Goal: Task Accomplishment & Management: Complete application form

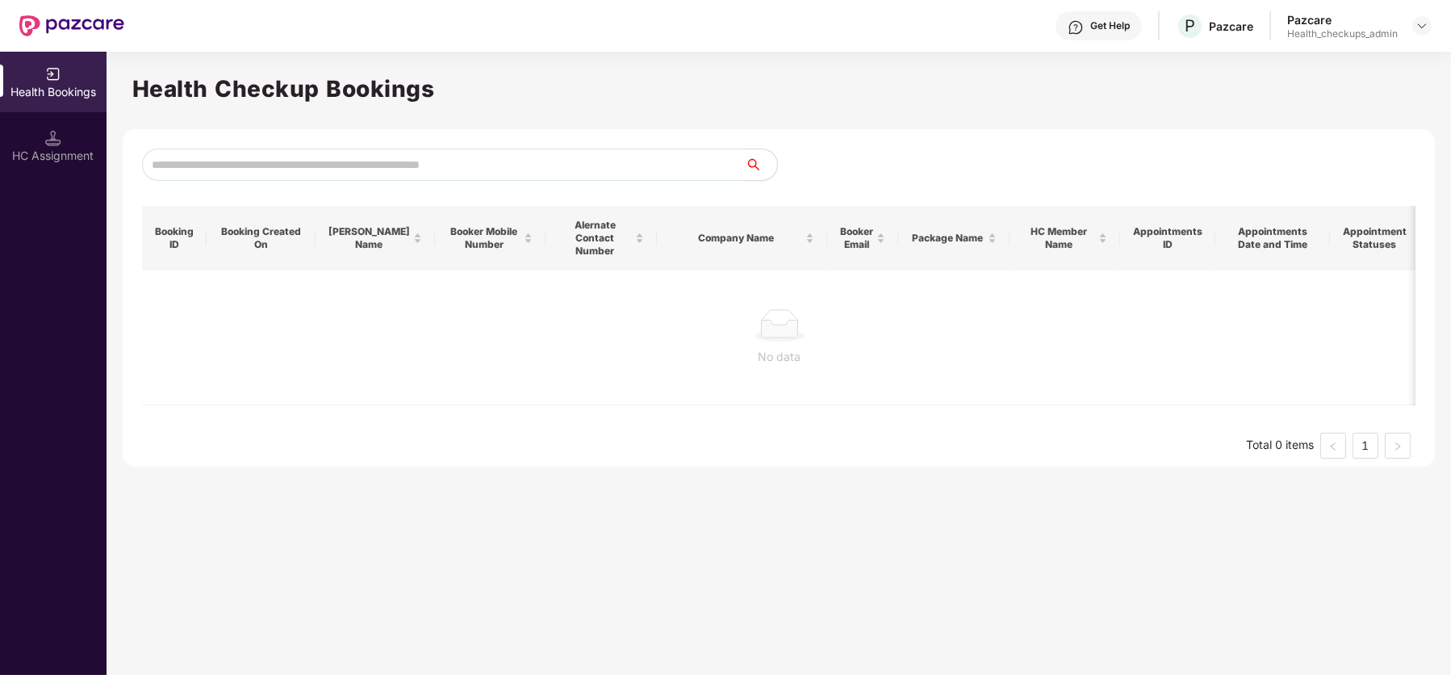
click at [1429, 19] on div at bounding box center [1421, 25] width 19 height 19
click at [1419, 31] on img at bounding box center [1421, 25] width 13 height 13
click at [1289, 90] on div "Switch Partner" at bounding box center [1348, 93] width 210 height 31
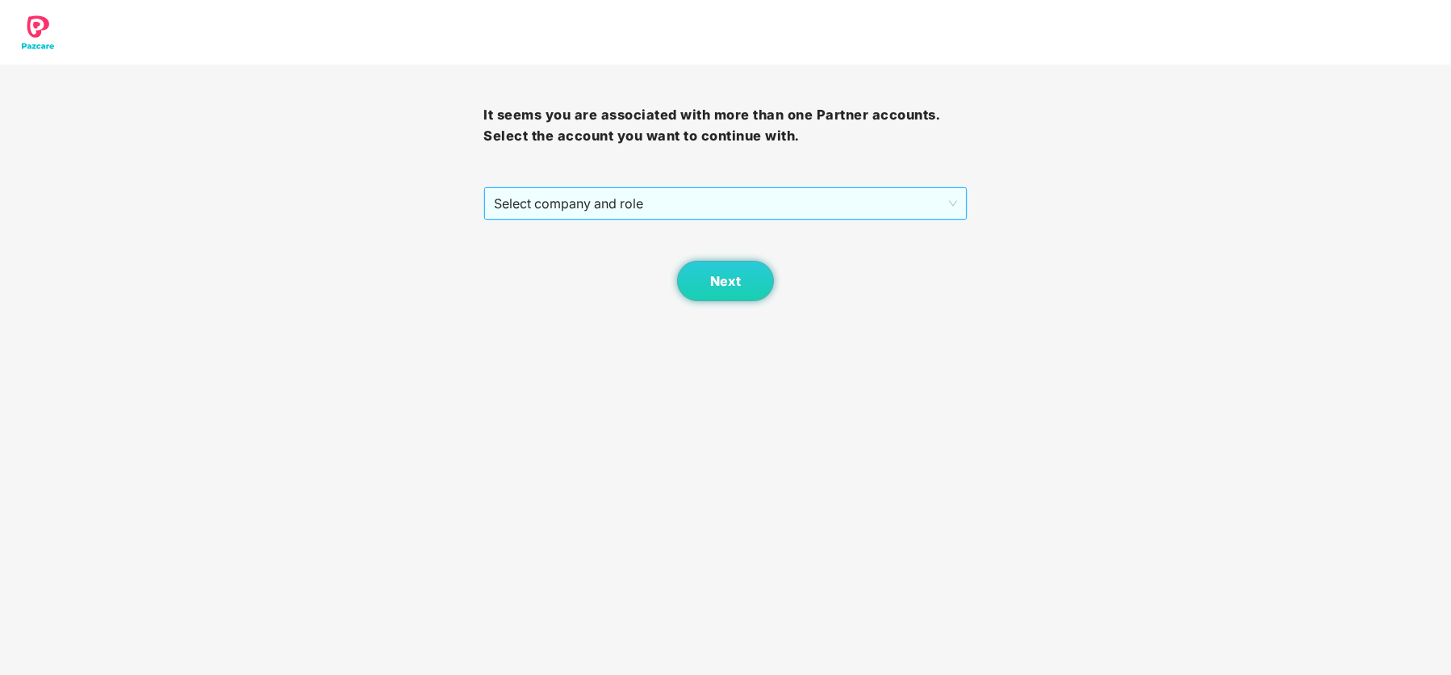
click at [858, 198] on span "Select company and role" at bounding box center [725, 203] width 462 height 31
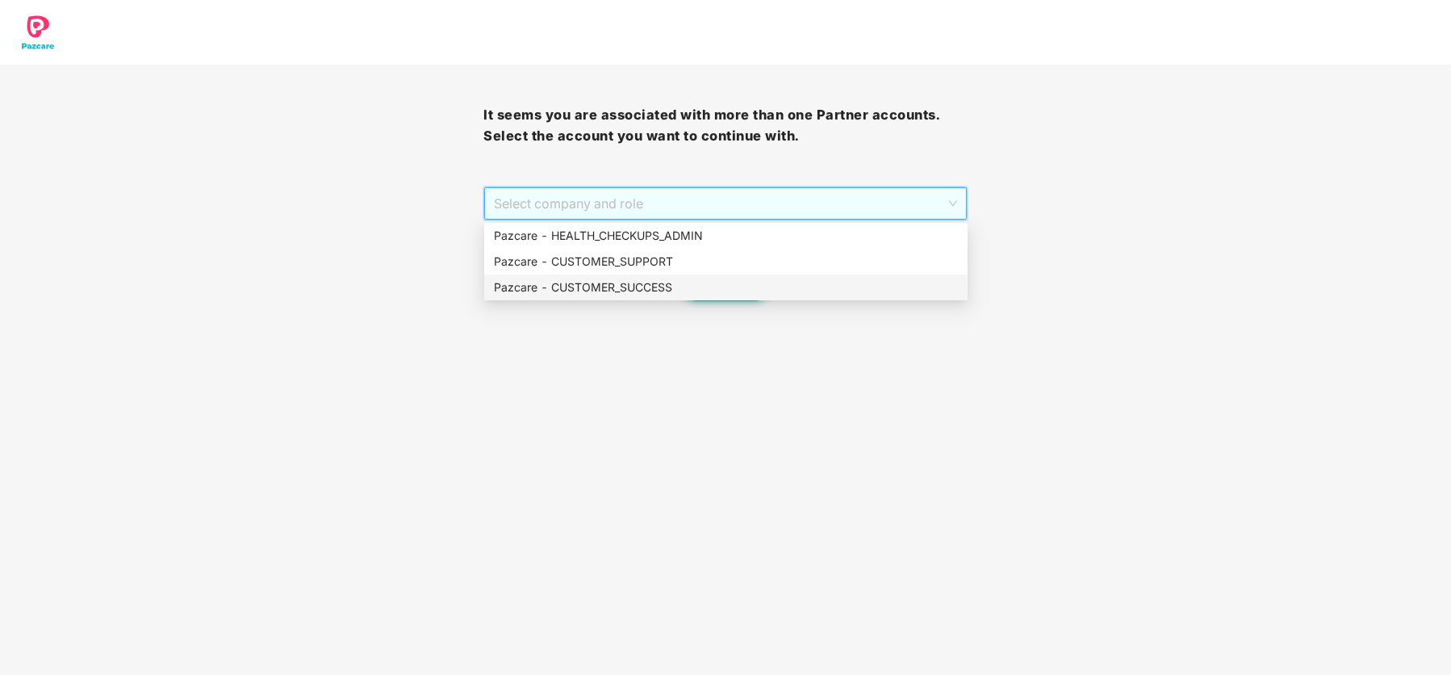
click at [688, 282] on div "Pazcare - CUSTOMER_SUCCESS" at bounding box center [726, 287] width 464 height 18
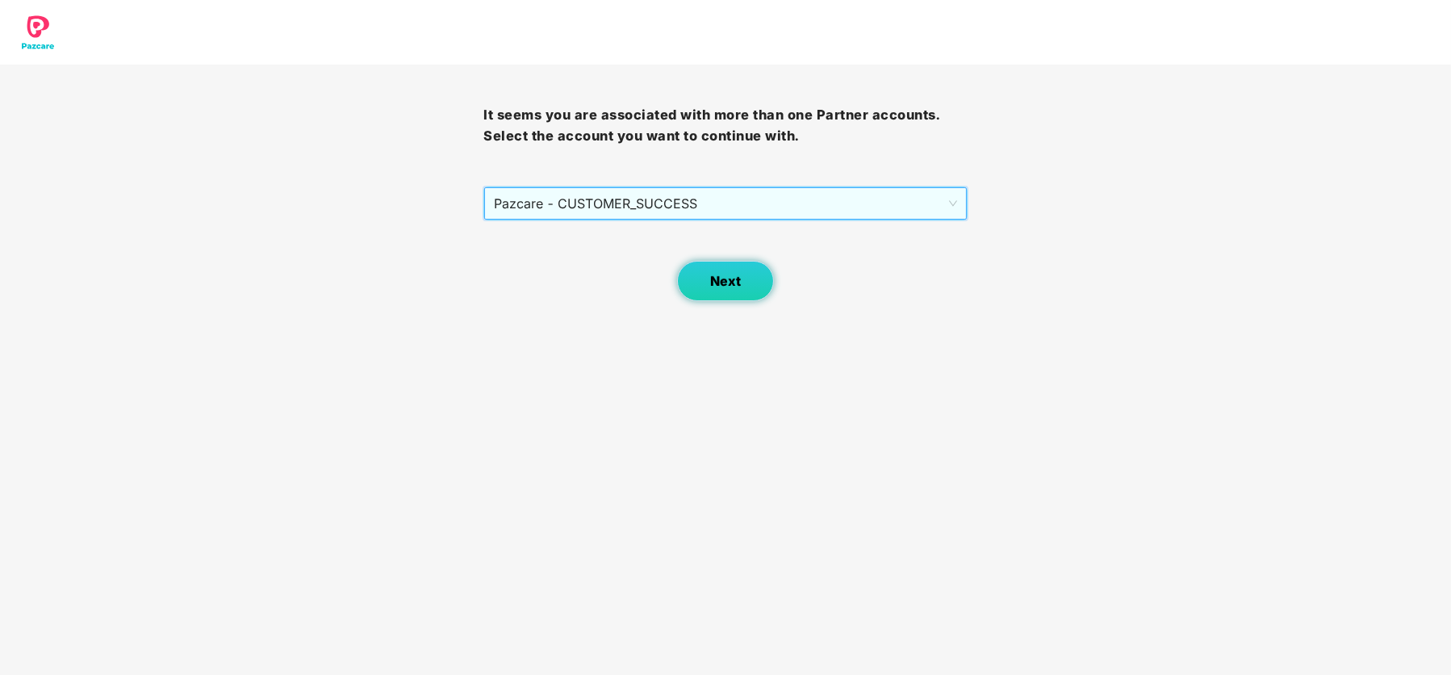
click at [721, 288] on button "Next" at bounding box center [725, 281] width 97 height 40
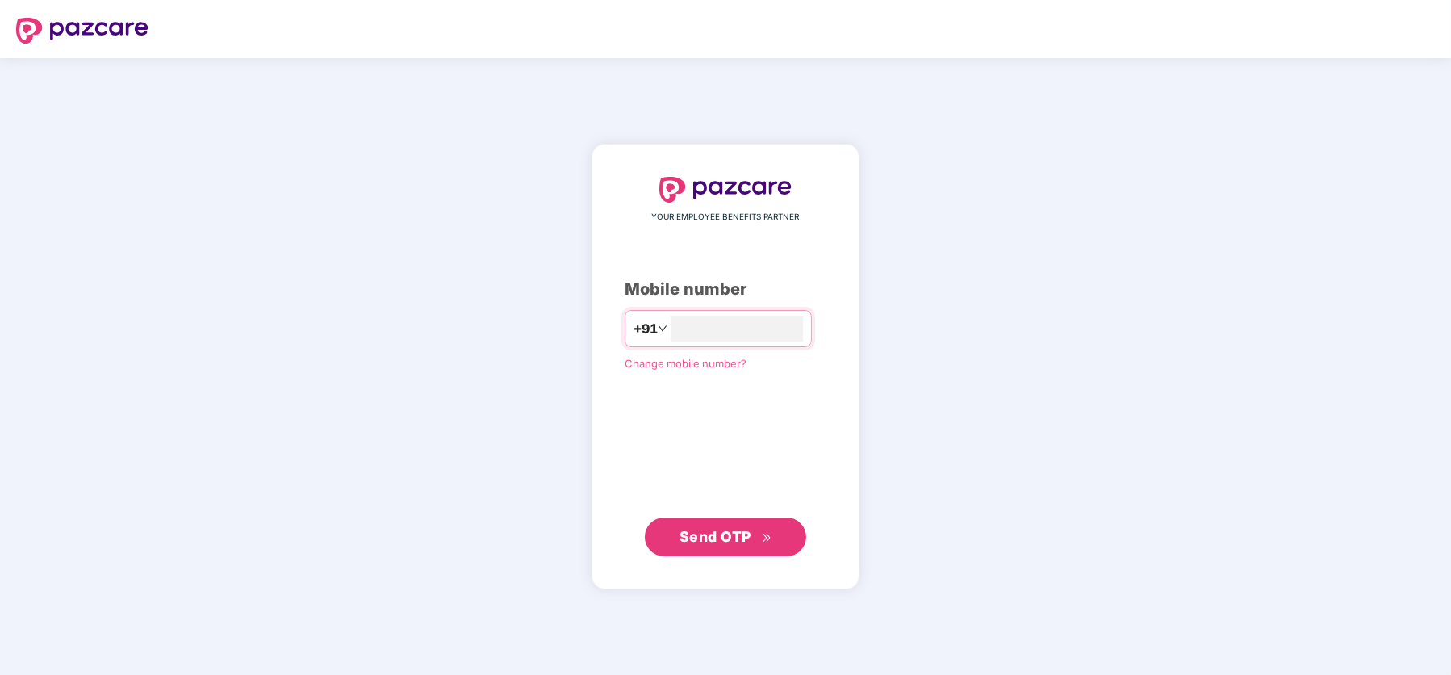
type input "**********"
click at [715, 534] on span "Send OTP" at bounding box center [715, 536] width 72 height 17
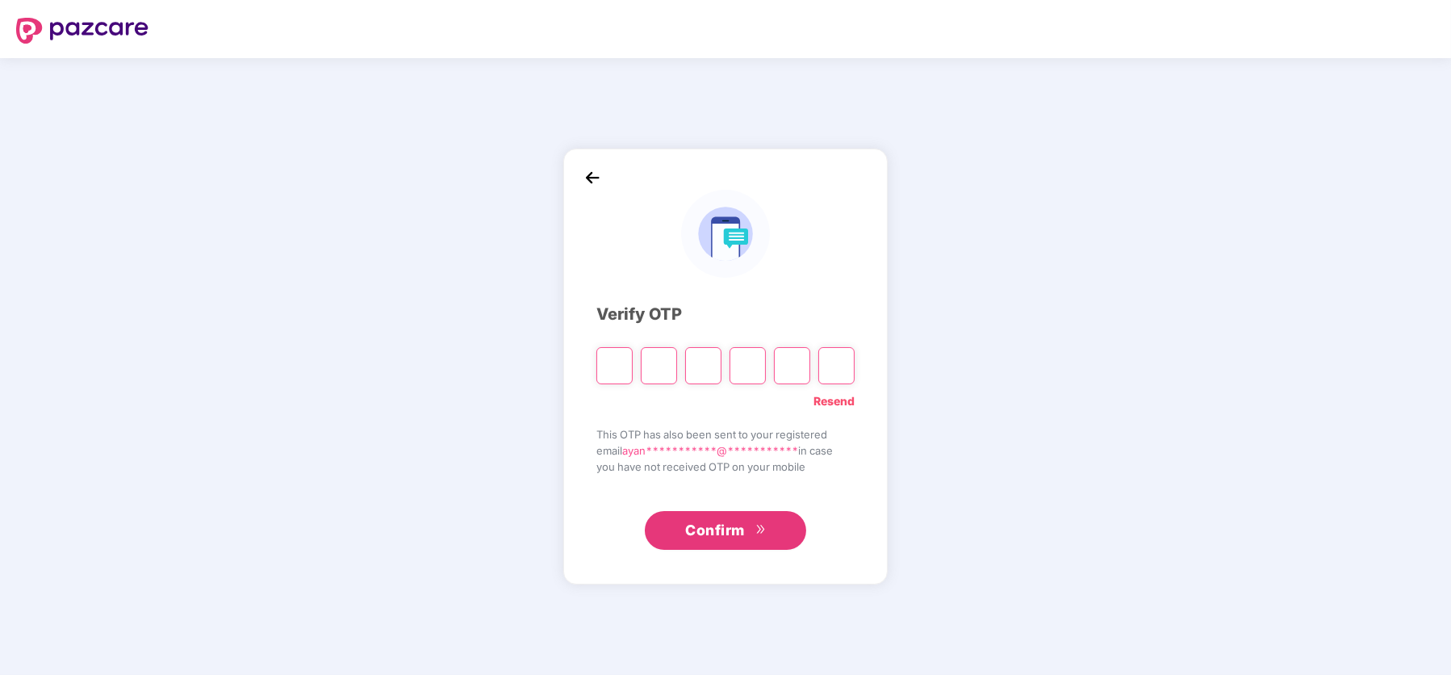
type input "*"
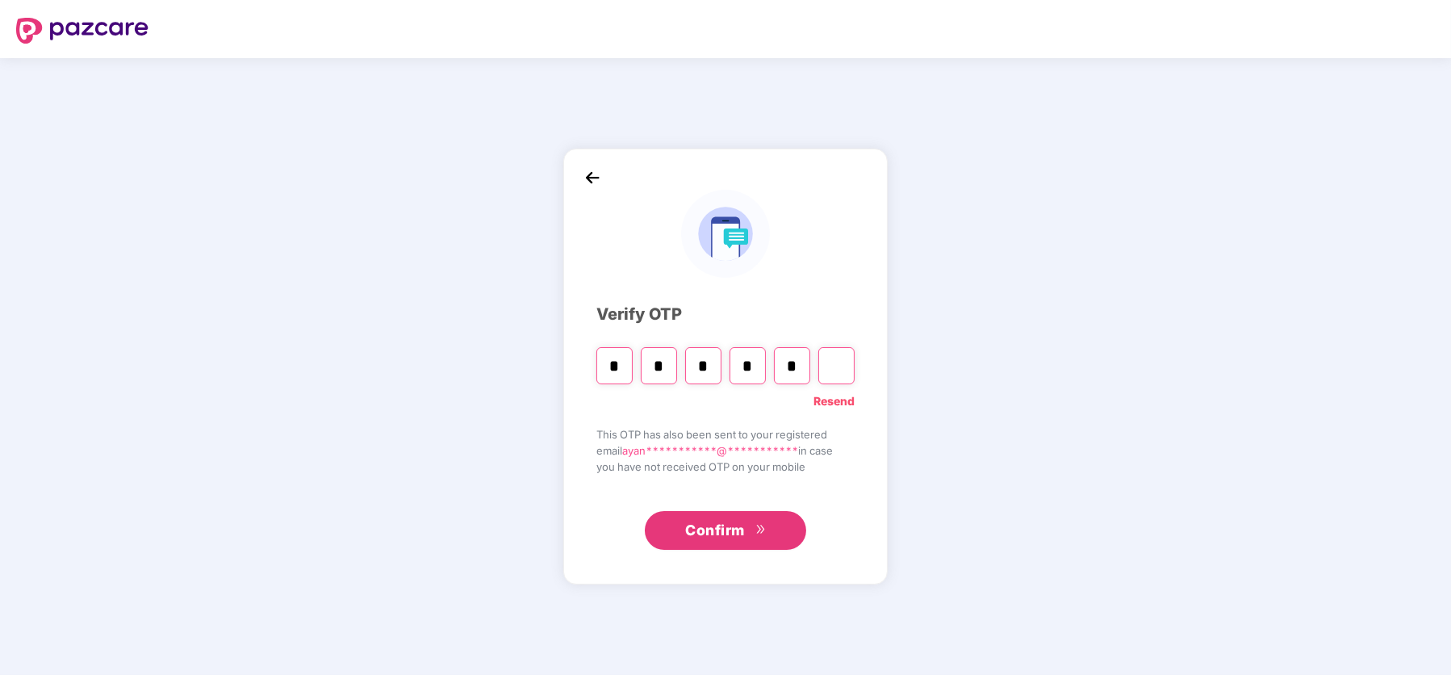
type input "*"
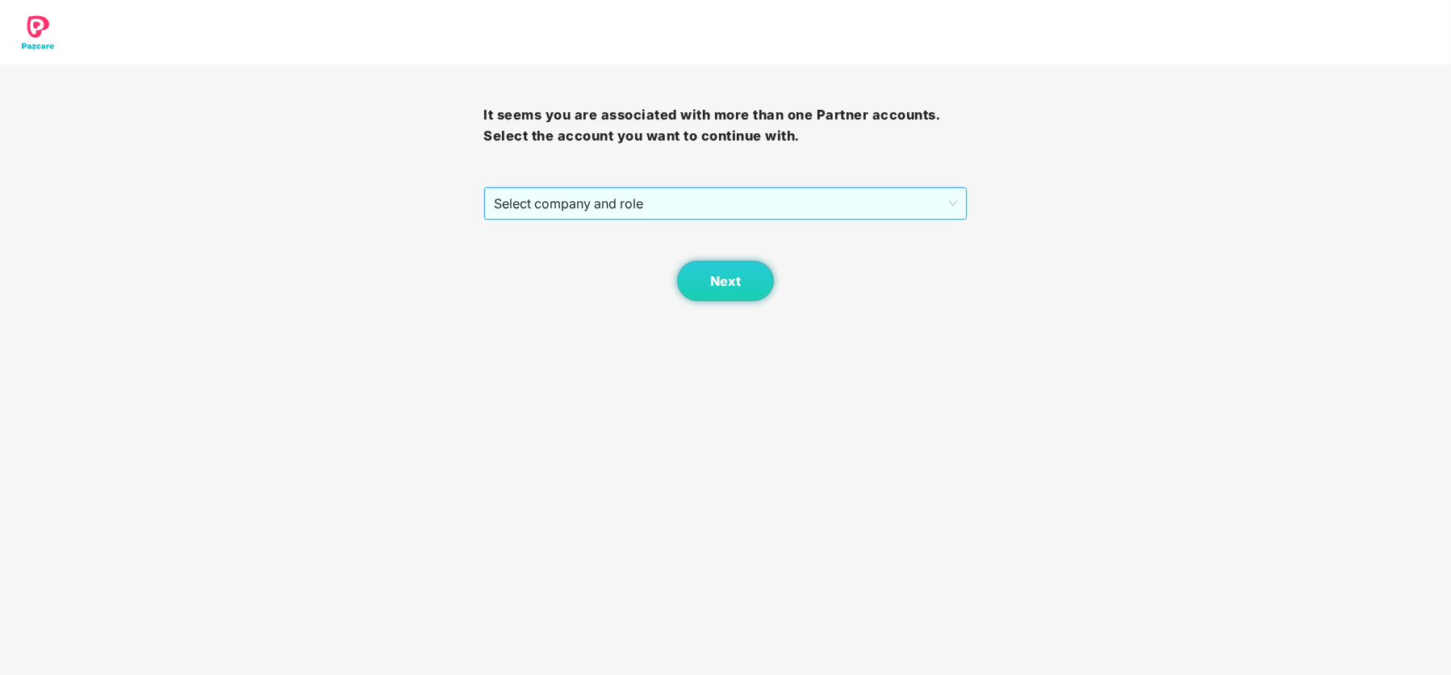
click at [880, 214] on span "Select company and role" at bounding box center [725, 203] width 462 height 31
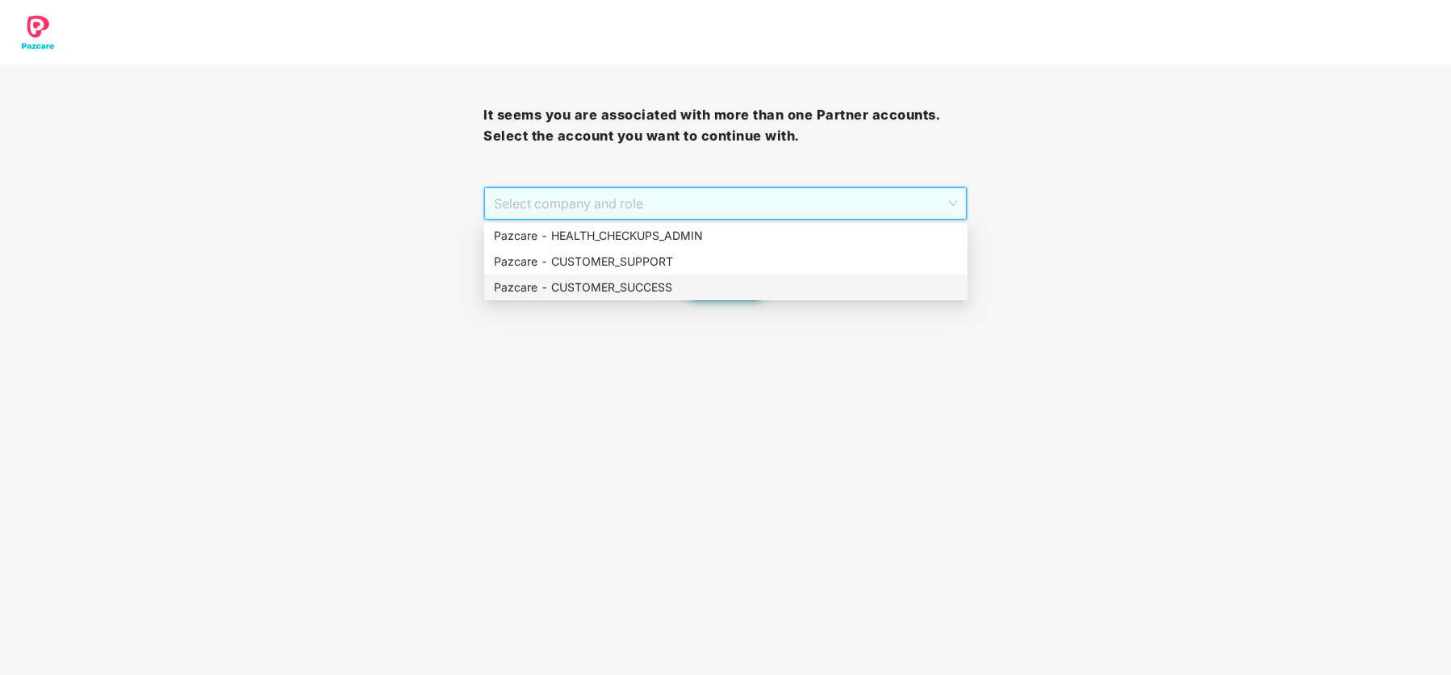
click at [704, 284] on div "Pazcare - CUSTOMER_SUCCESS" at bounding box center [726, 287] width 464 height 18
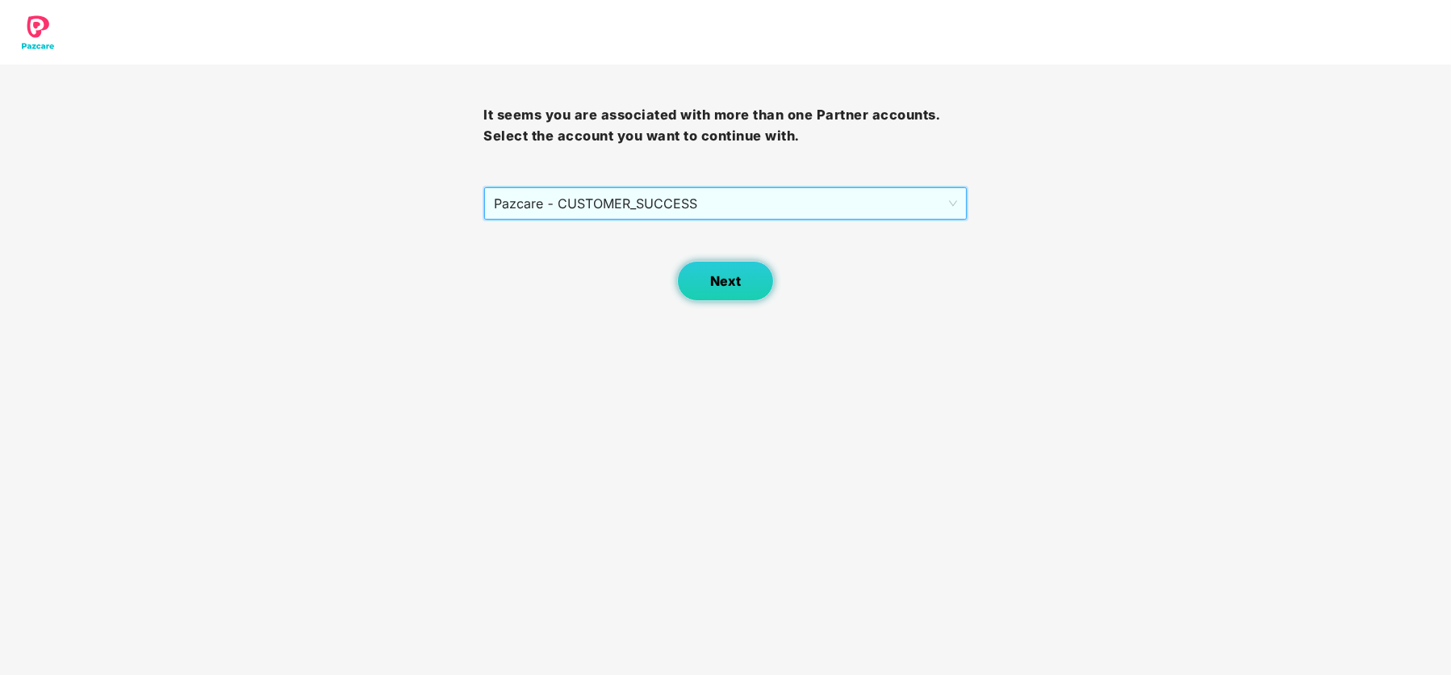
click at [728, 286] on span "Next" at bounding box center [725, 281] width 31 height 15
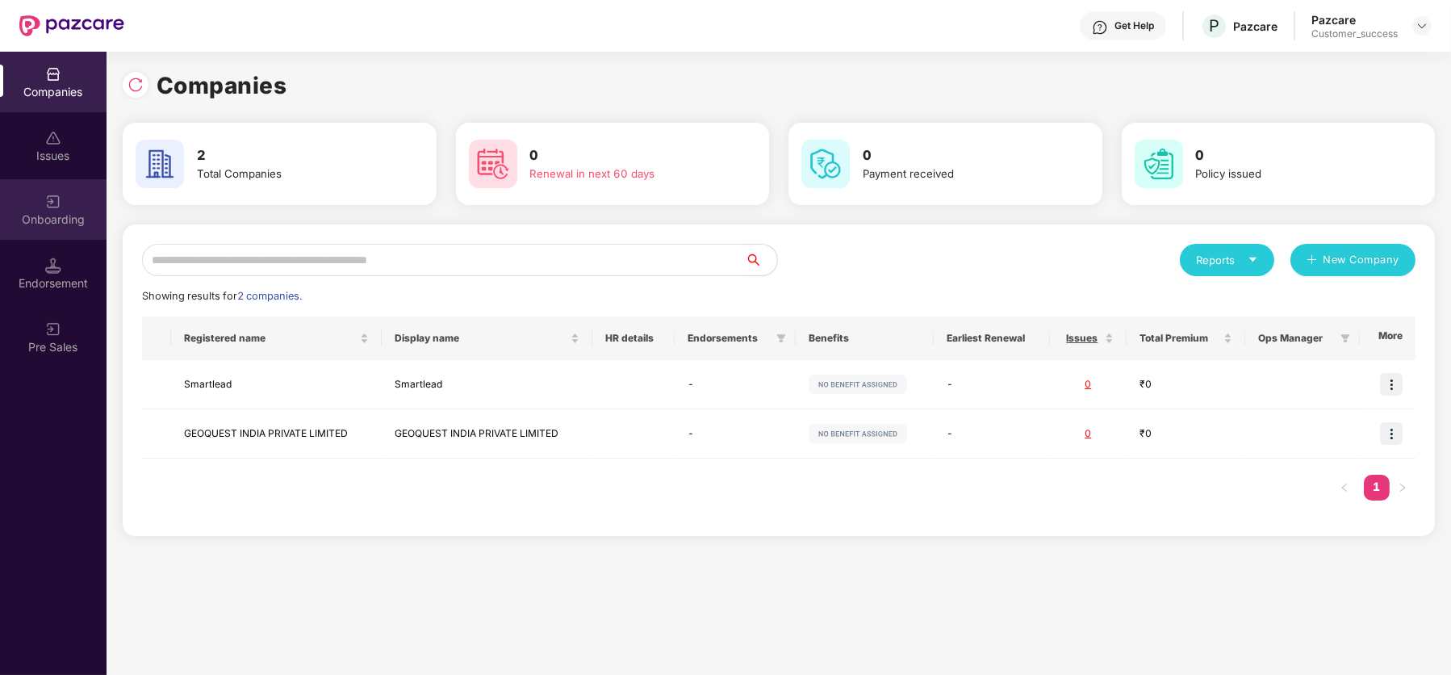
click at [41, 209] on div "Onboarding" at bounding box center [53, 209] width 107 height 61
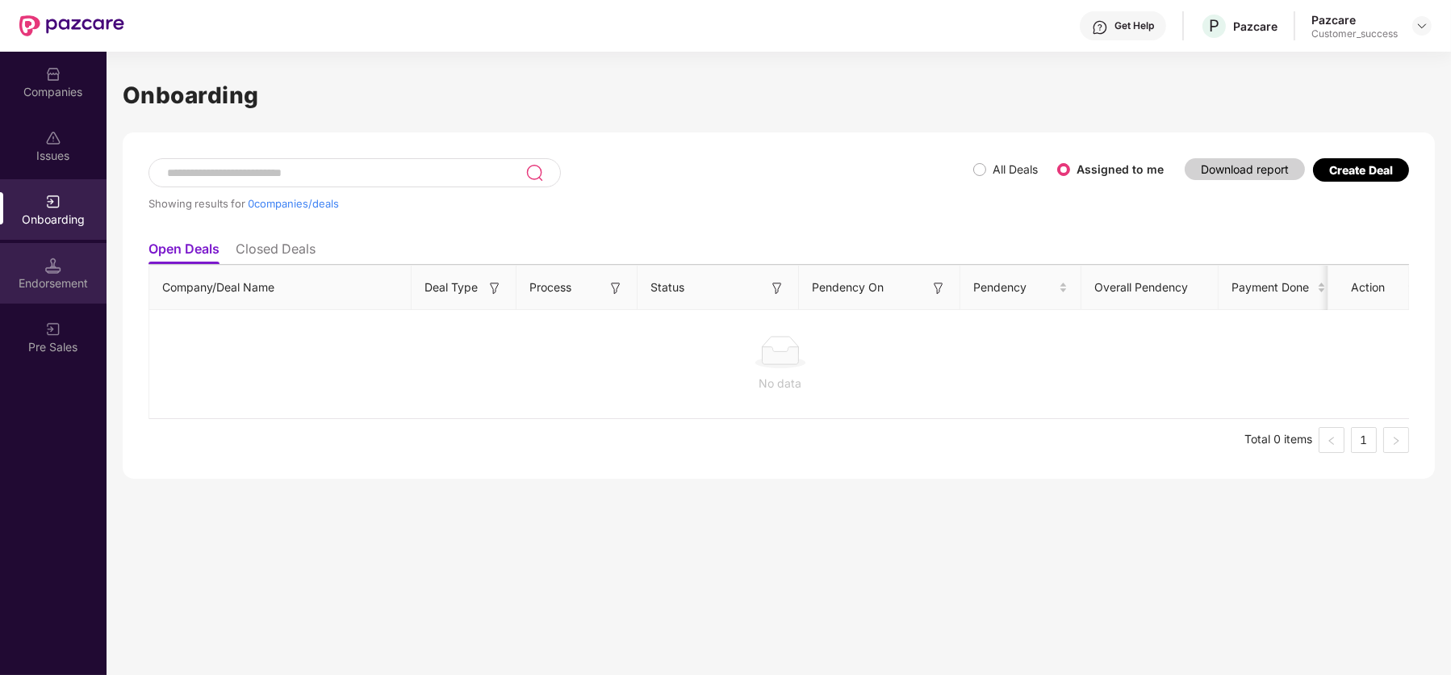
click at [75, 252] on div "Endorsement" at bounding box center [53, 273] width 107 height 61
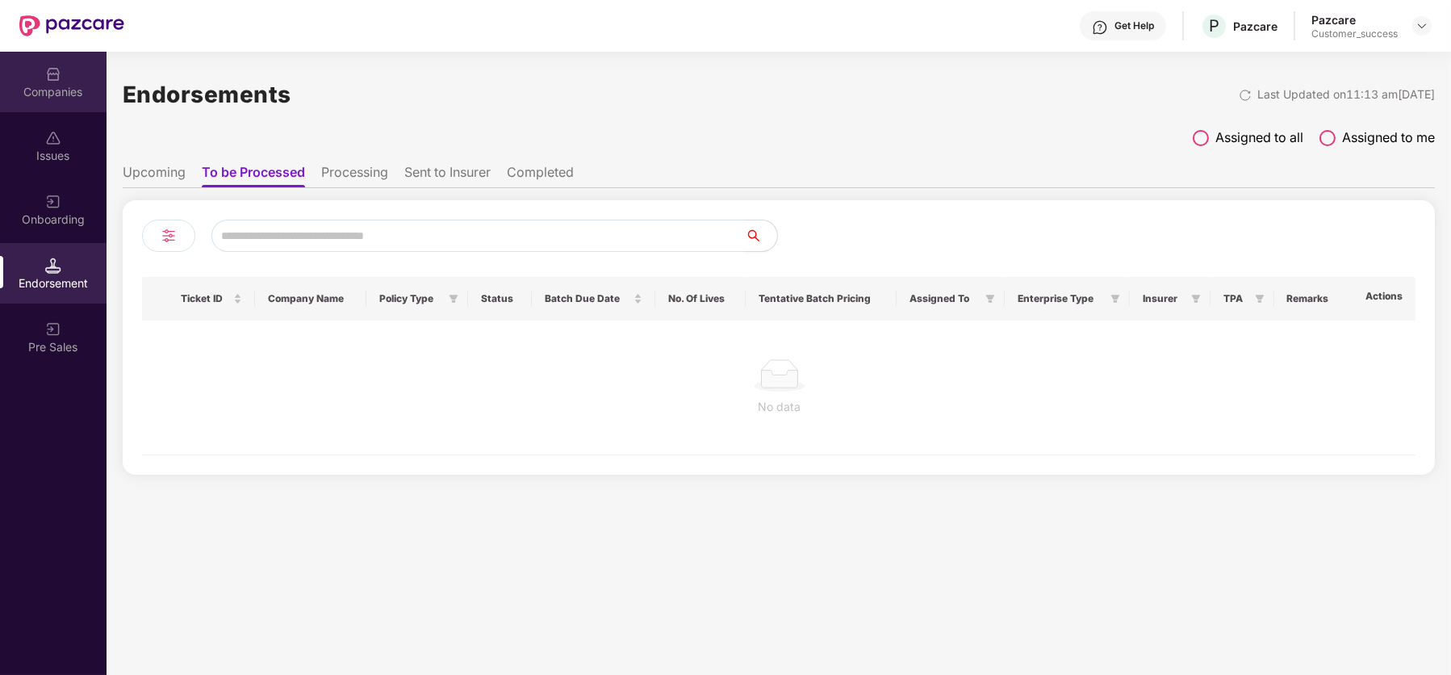
click at [49, 81] on img at bounding box center [53, 74] width 16 height 16
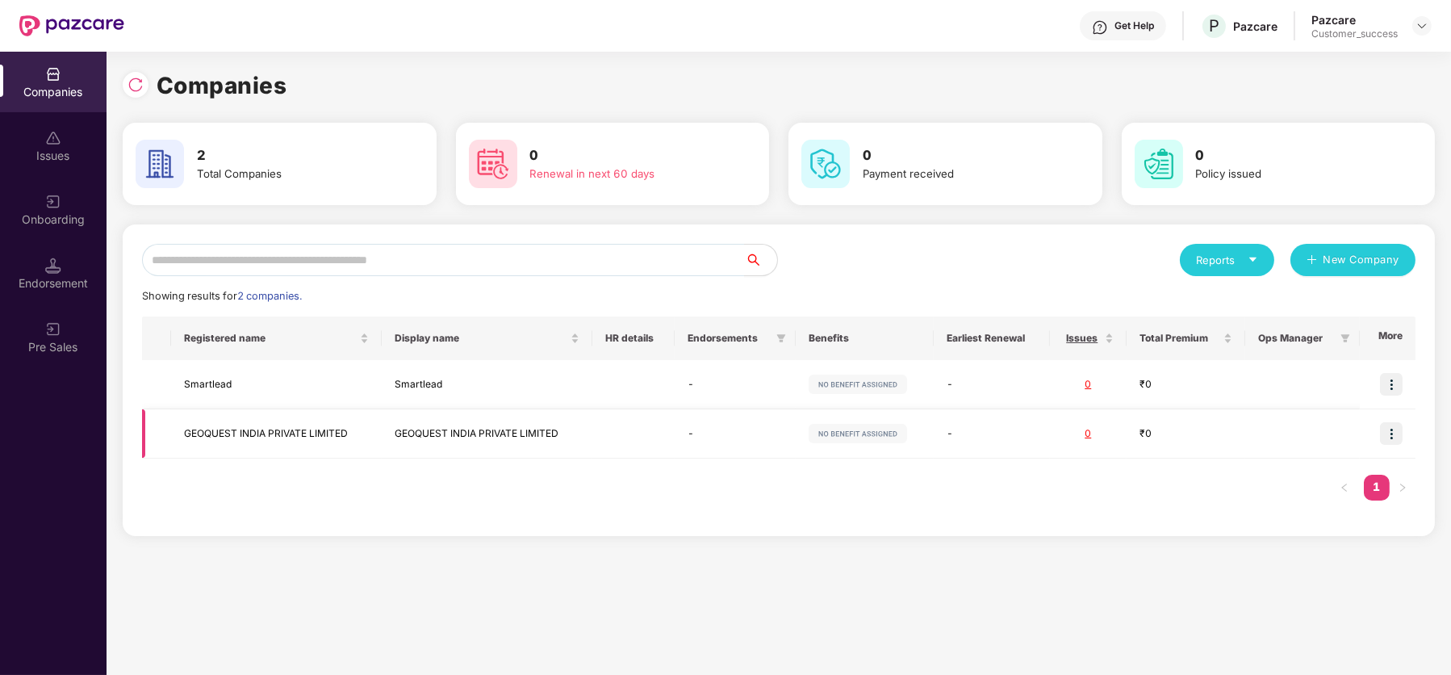
click at [1395, 439] on img at bounding box center [1391, 433] width 23 height 23
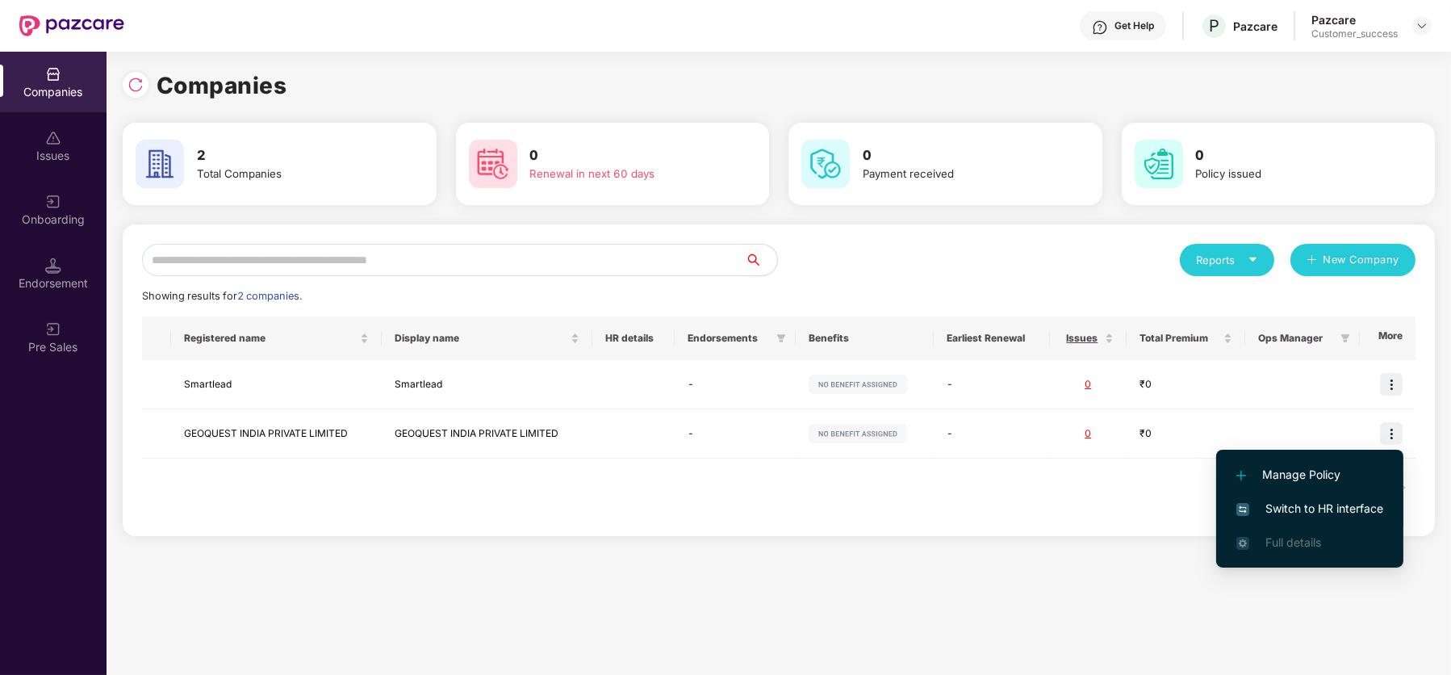
click at [1322, 509] on span "Switch to HR interface" at bounding box center [1309, 508] width 147 height 18
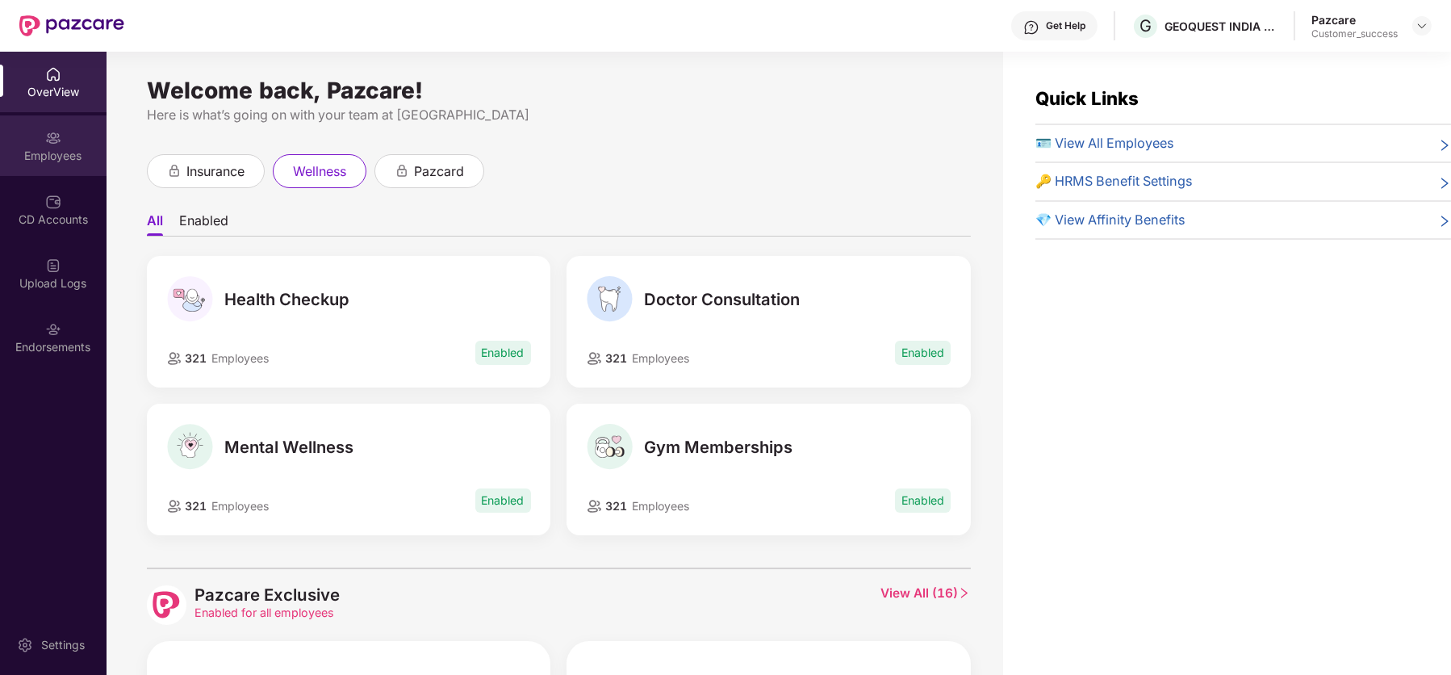
click at [56, 132] on img at bounding box center [53, 138] width 16 height 16
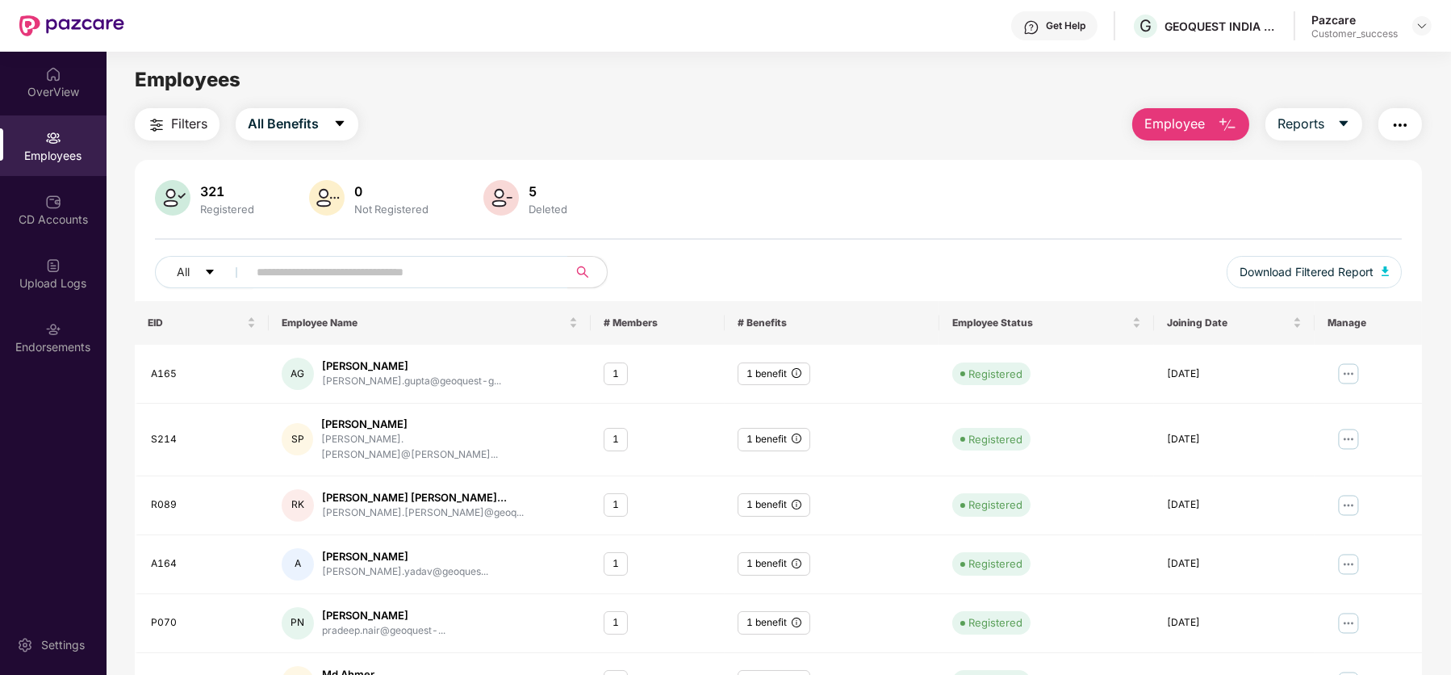
click at [1190, 127] on span "Employee" at bounding box center [1174, 124] width 61 height 20
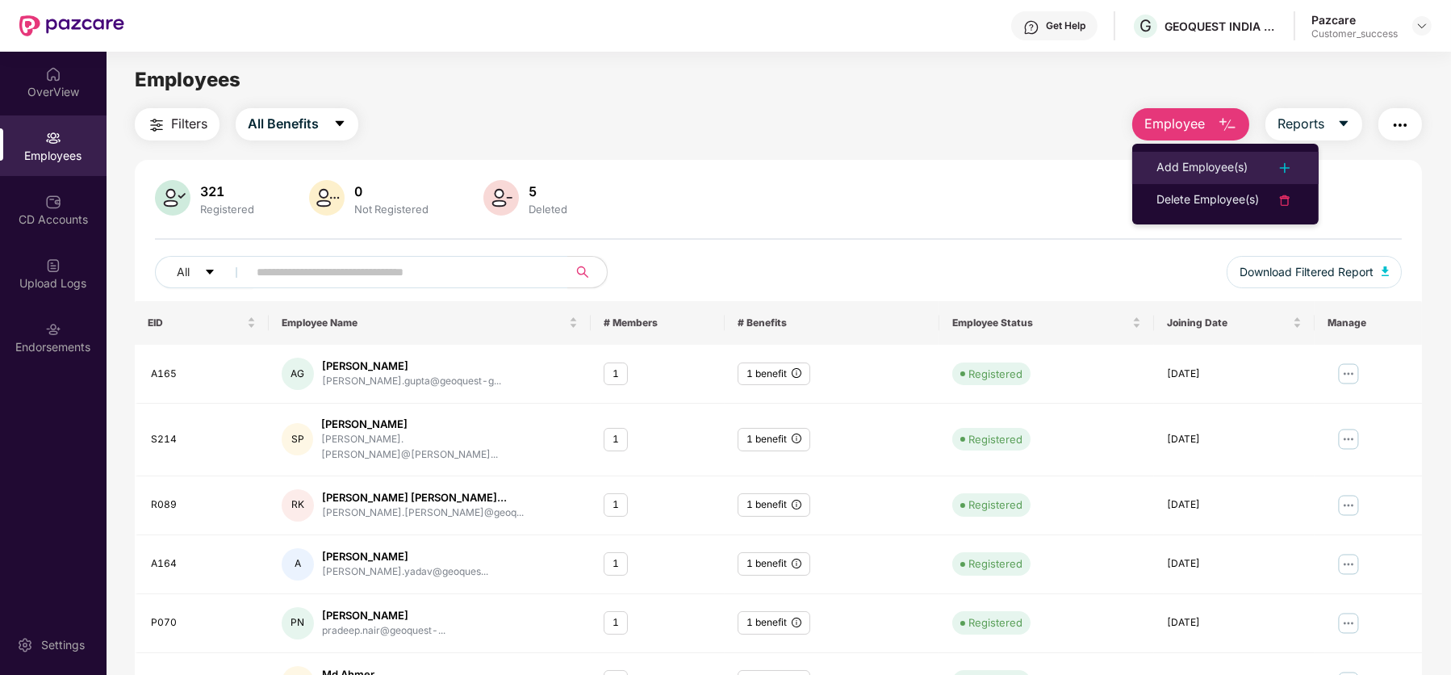
click at [1214, 169] on div "Add Employee(s)" at bounding box center [1201, 167] width 91 height 19
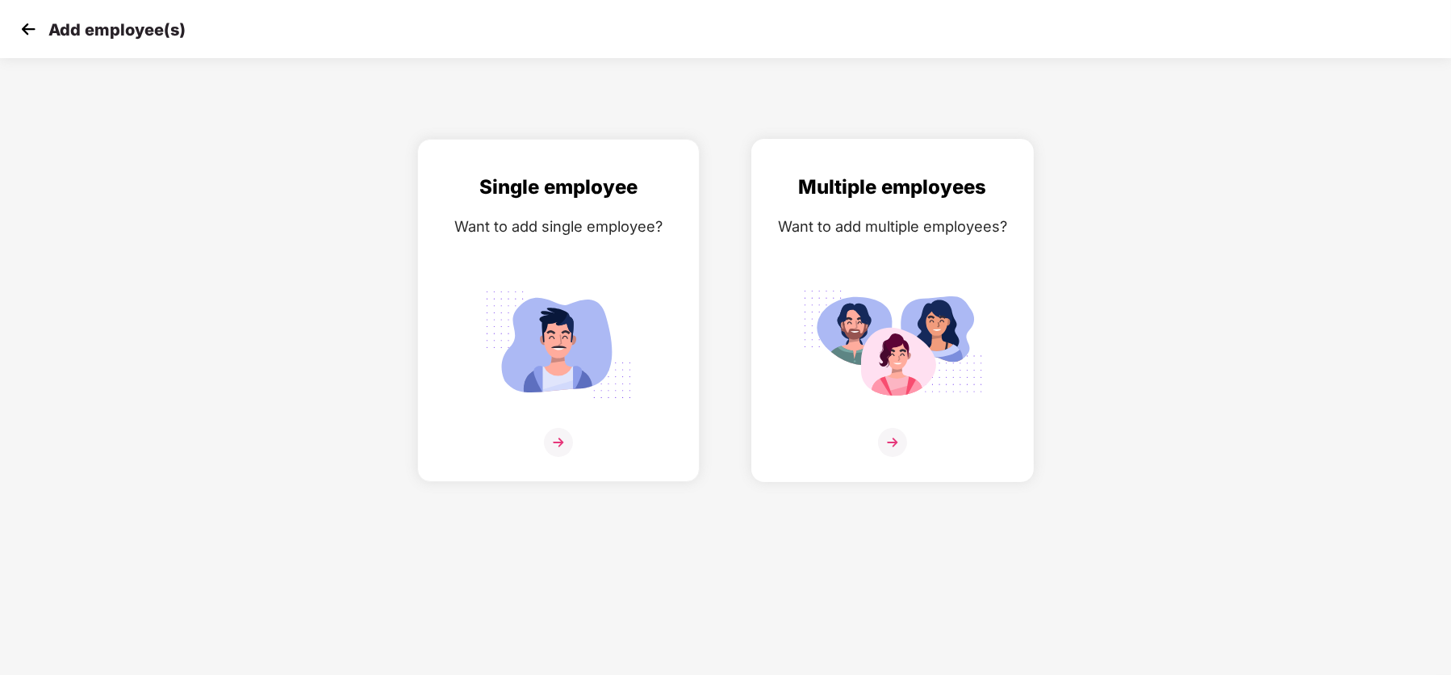
click at [884, 429] on img at bounding box center [892, 442] width 29 height 29
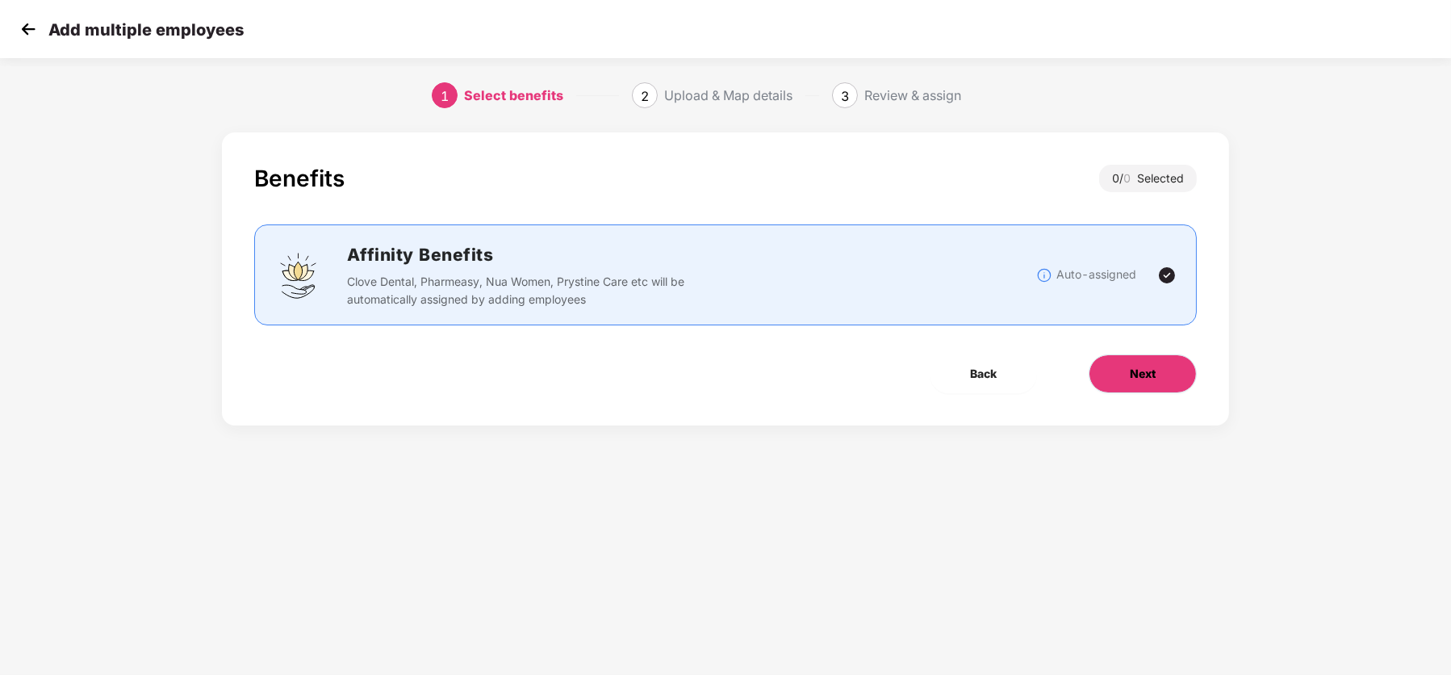
click at [1160, 363] on button "Next" at bounding box center [1143, 373] width 108 height 39
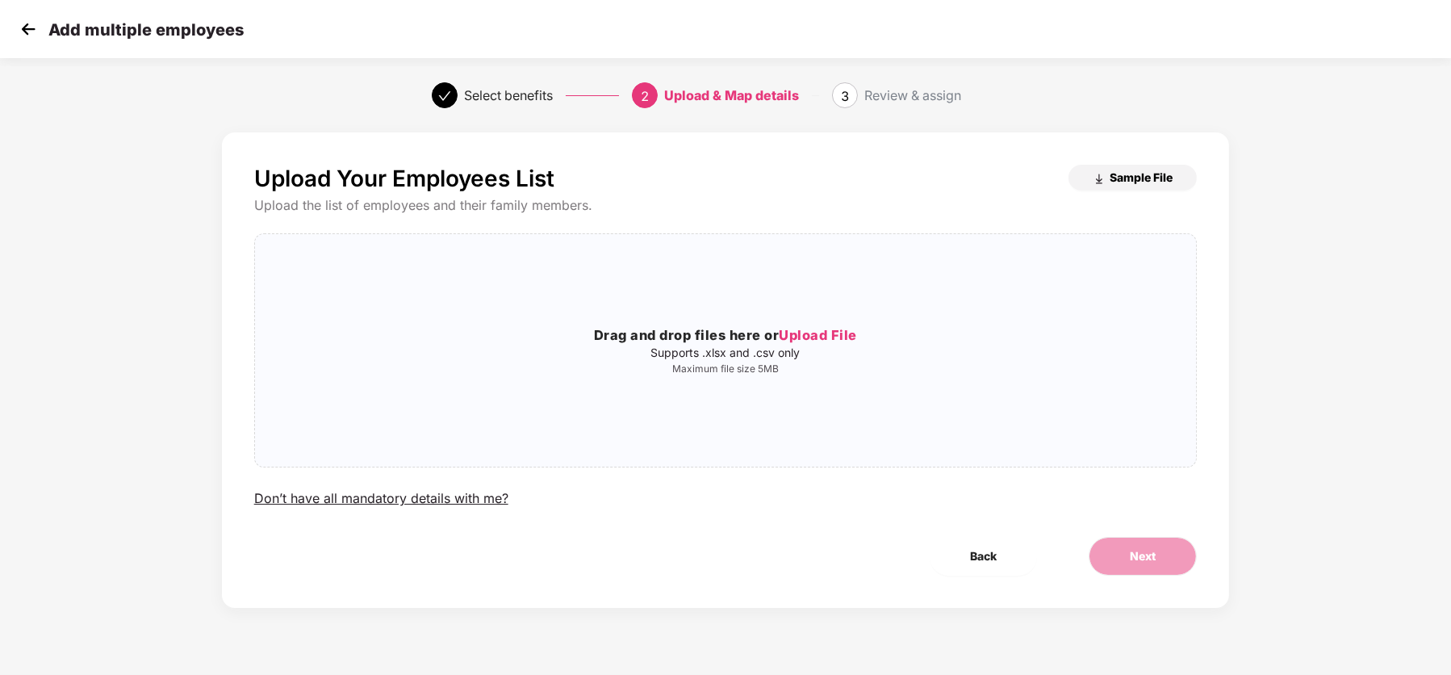
click at [1117, 174] on span "Sample File" at bounding box center [1140, 176] width 63 height 15
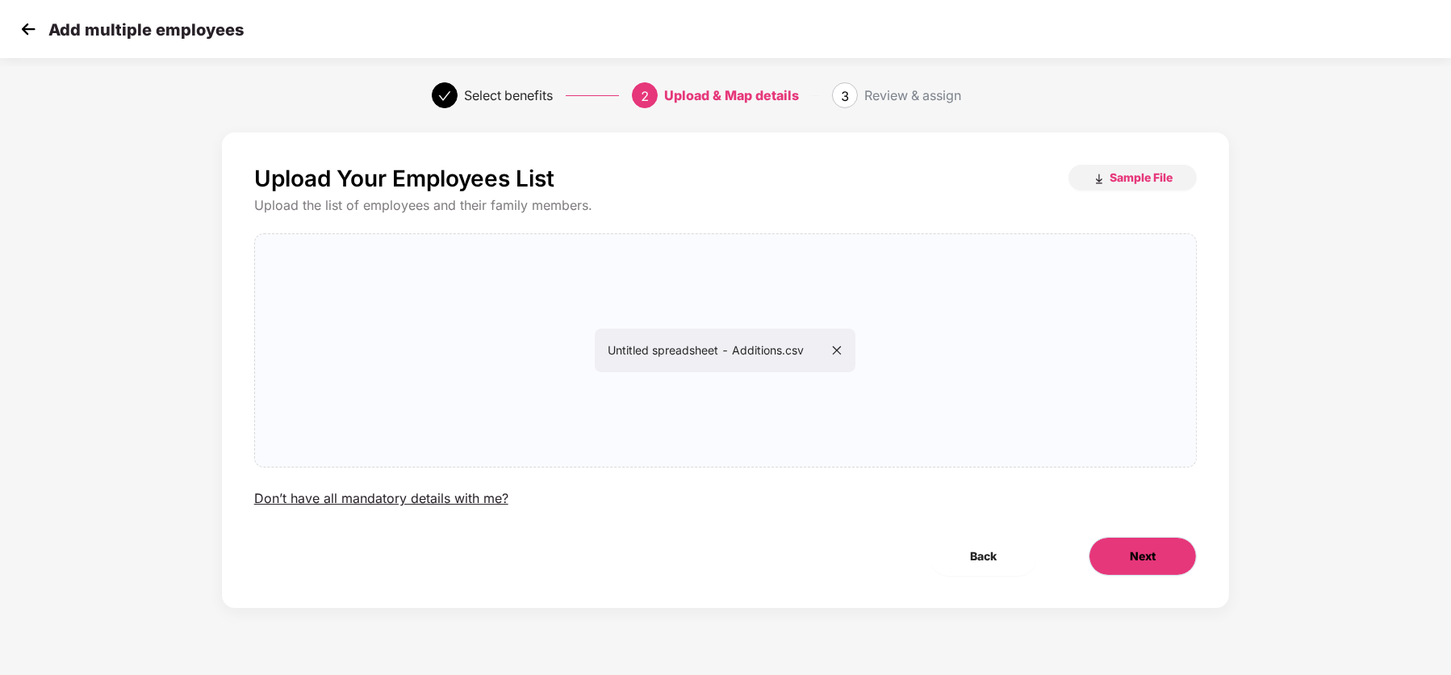
click at [1168, 566] on button "Next" at bounding box center [1143, 556] width 108 height 39
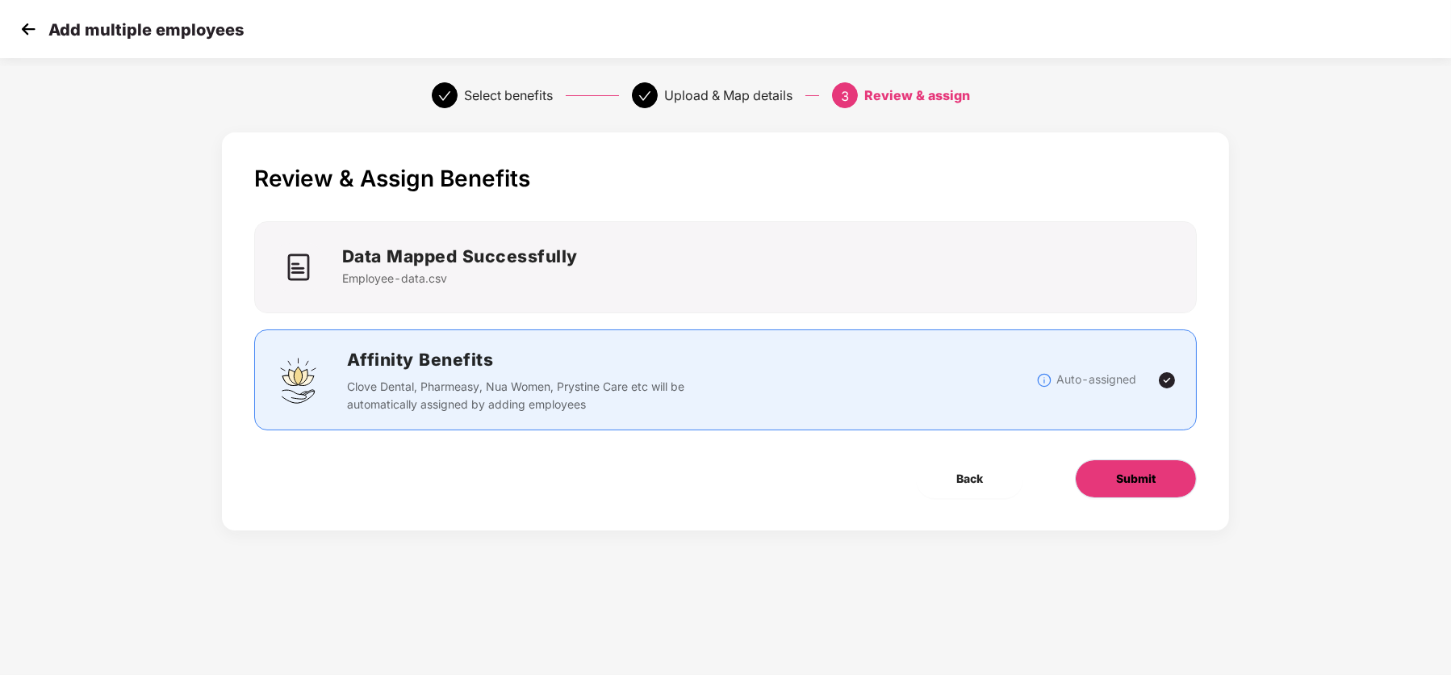
click at [1134, 487] on button "Submit" at bounding box center [1136, 478] width 122 height 39
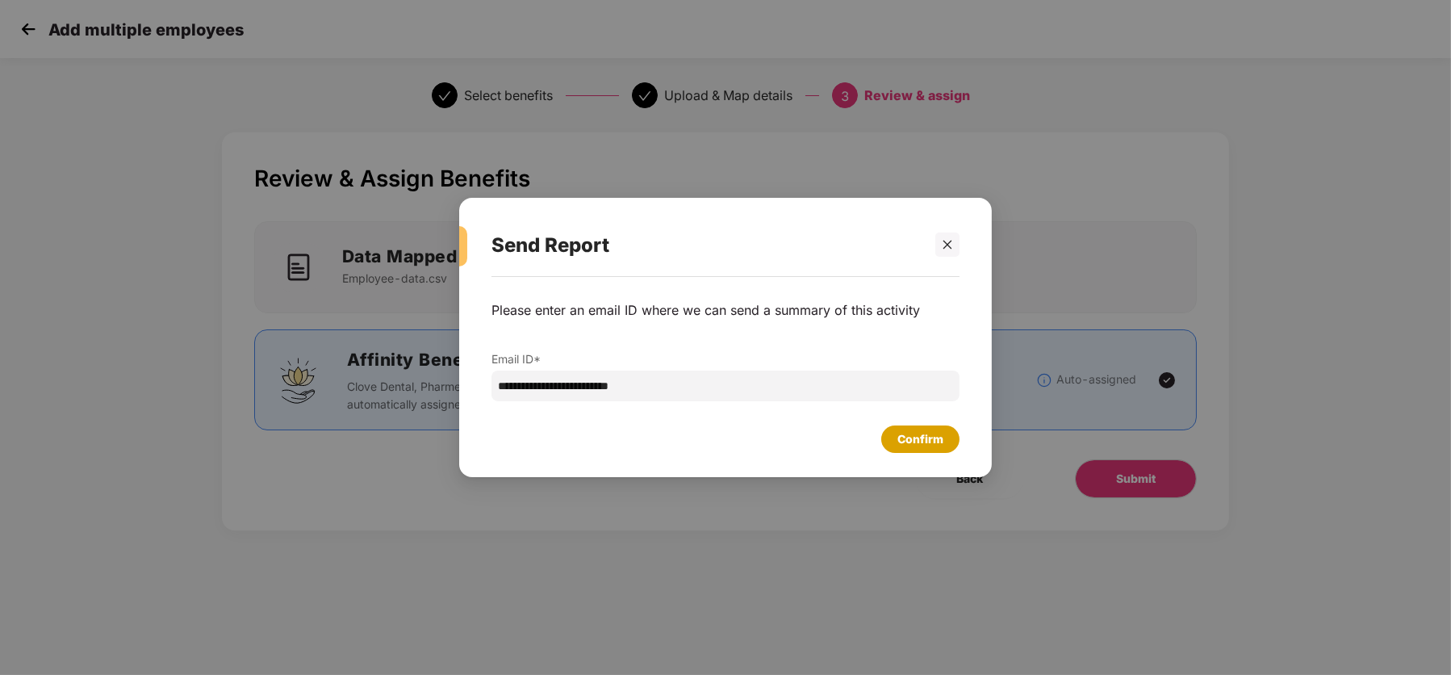
click at [911, 445] on div "Confirm" at bounding box center [920, 439] width 46 height 18
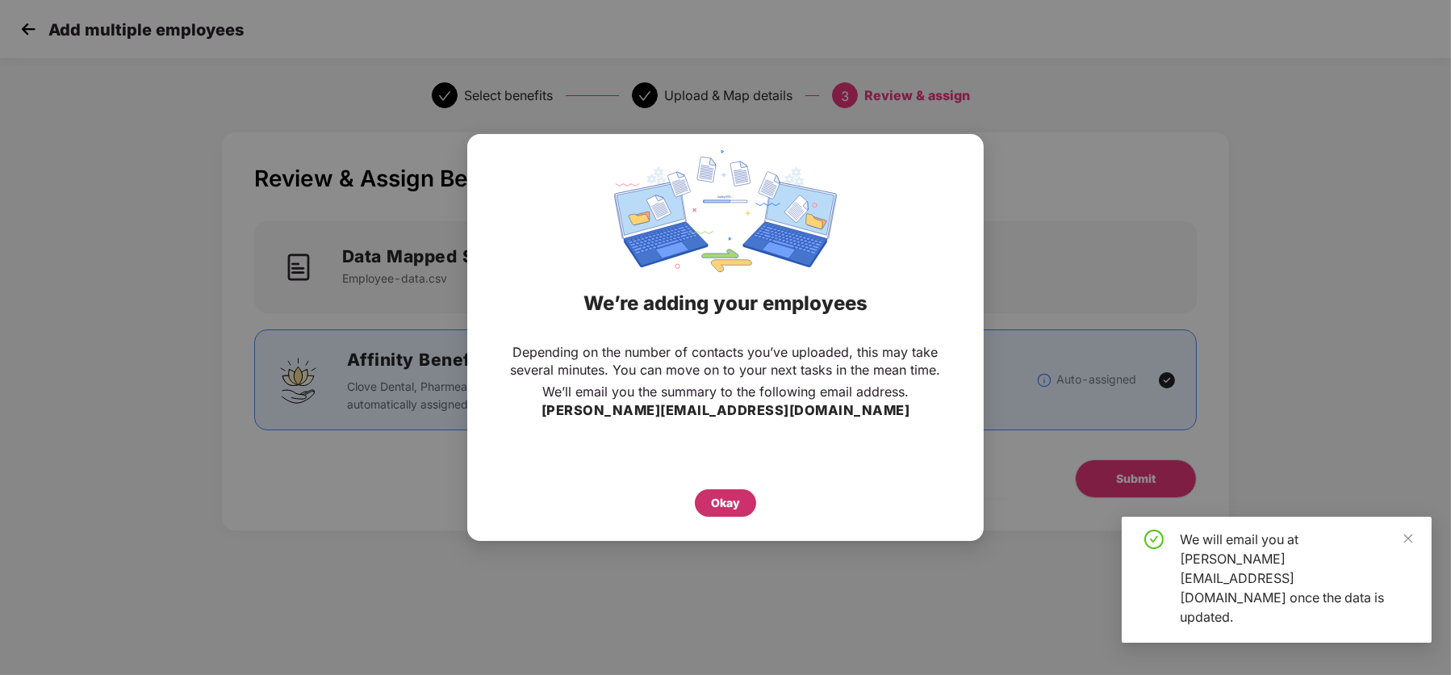
click at [719, 498] on div "Okay" at bounding box center [725, 503] width 29 height 18
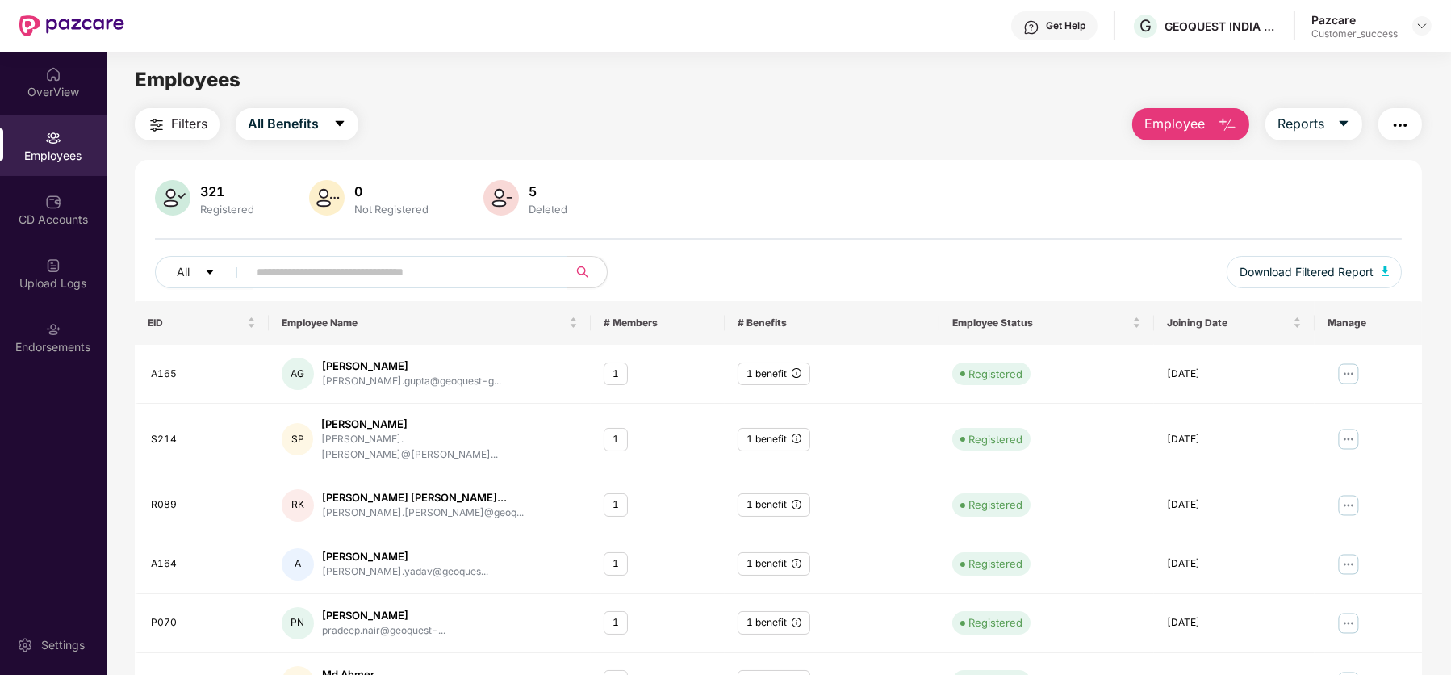
click at [1175, 131] on span "Employee" at bounding box center [1174, 124] width 61 height 20
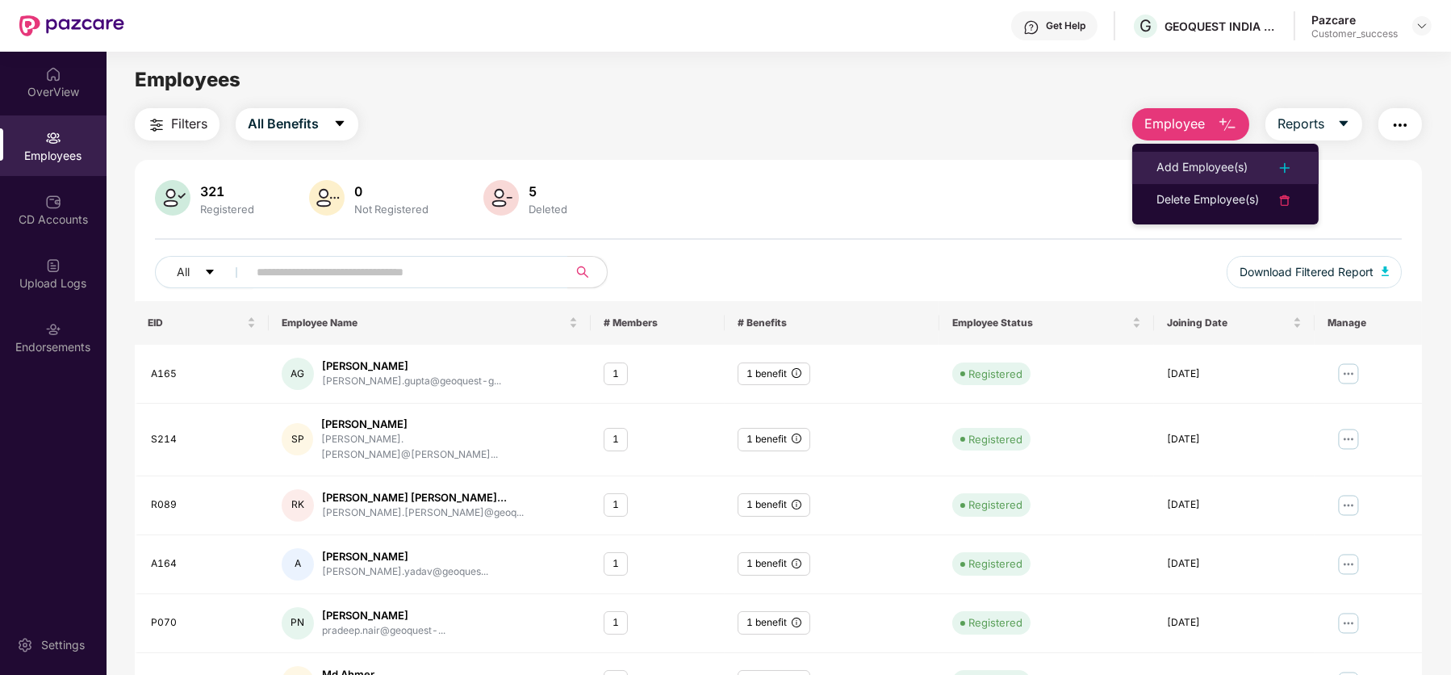
click at [1189, 161] on div "Add Employee(s)" at bounding box center [1201, 167] width 91 height 19
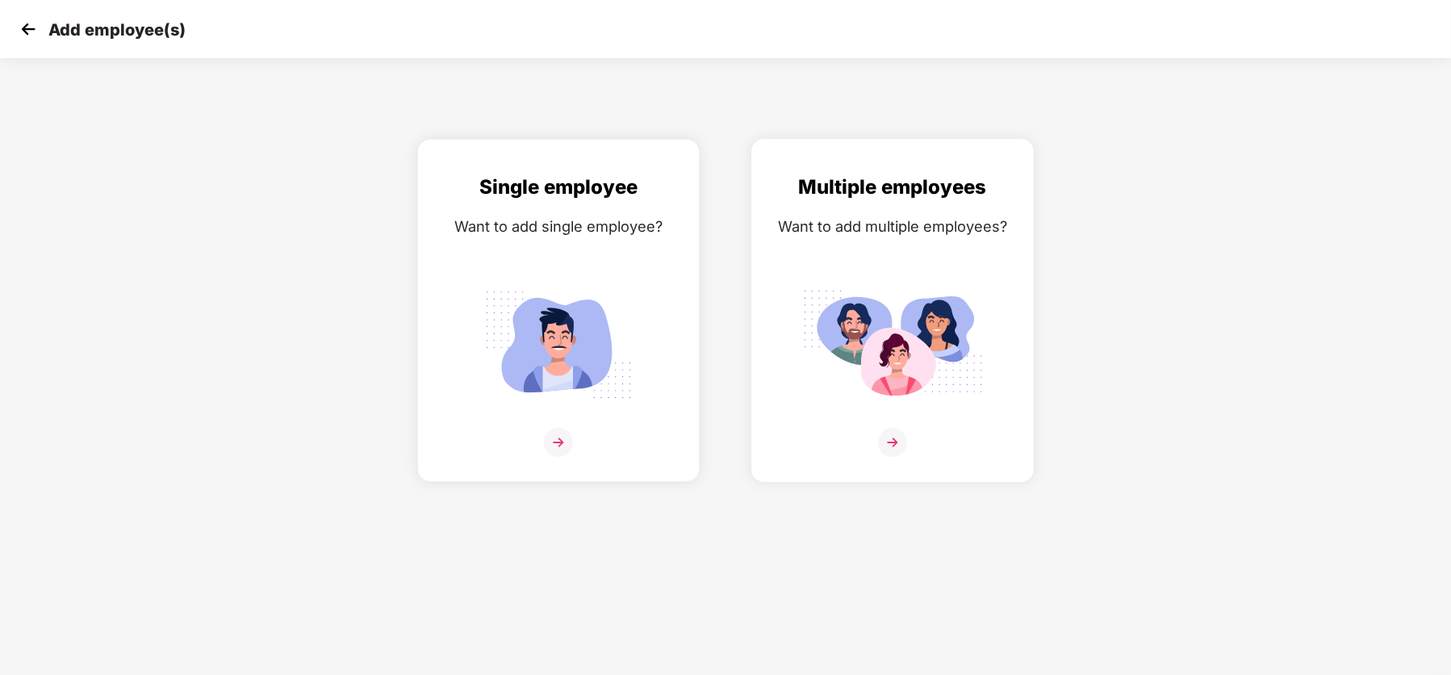
click at [907, 254] on div "Multiple employees Want to add multiple employees?" at bounding box center [892, 324] width 249 height 305
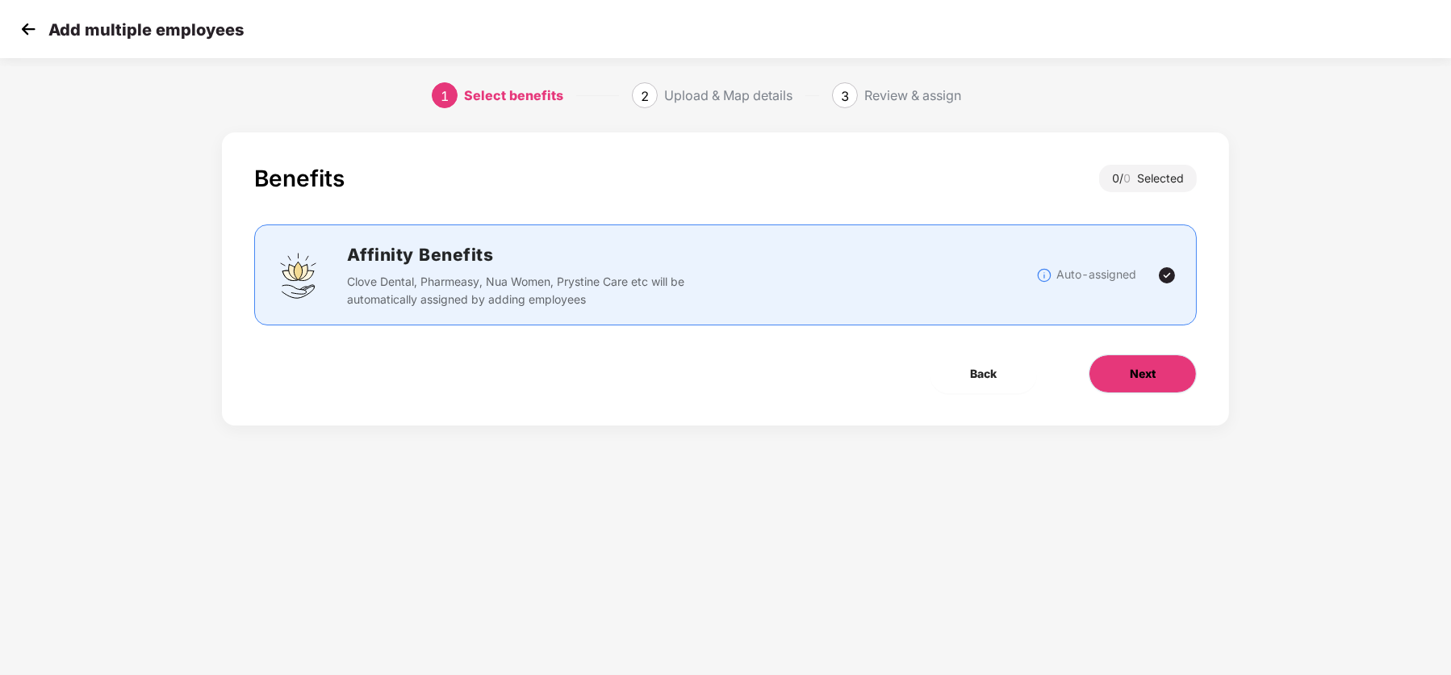
click at [1138, 372] on span "Next" at bounding box center [1143, 374] width 26 height 18
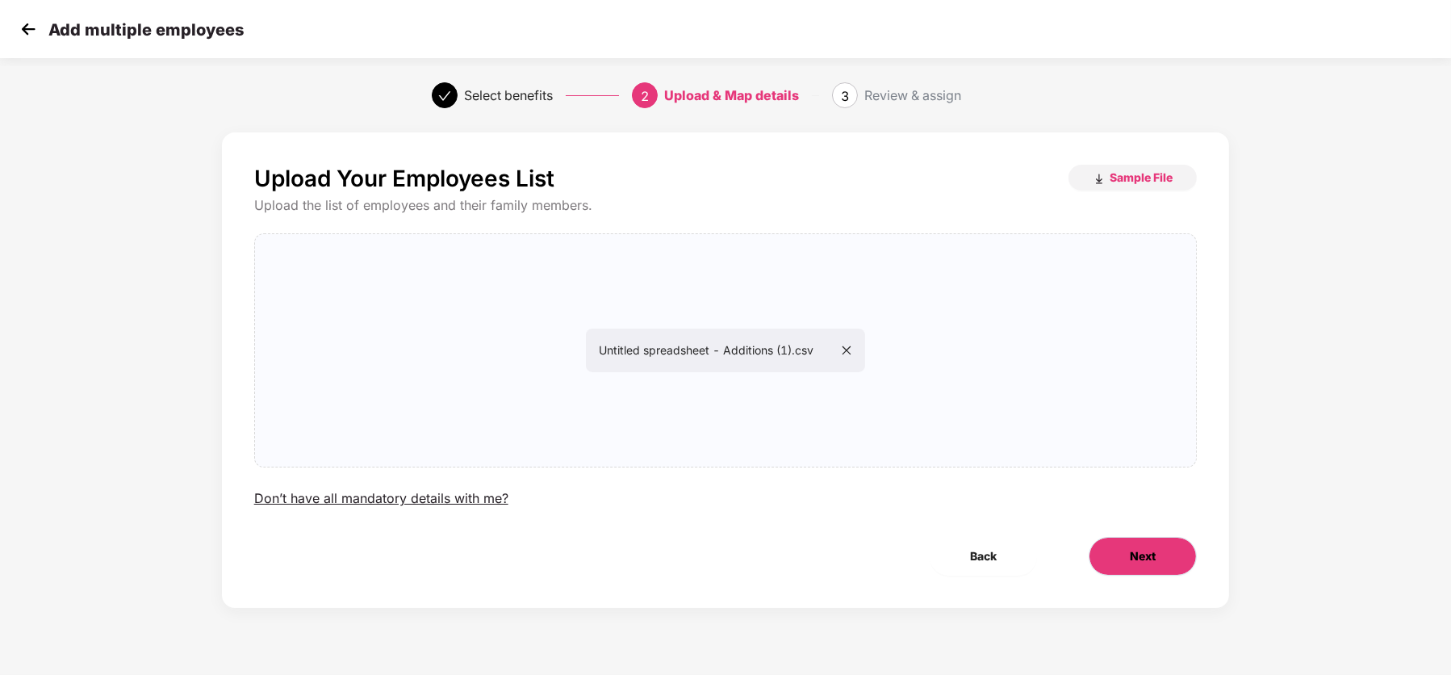
click at [1123, 555] on button "Next" at bounding box center [1143, 556] width 108 height 39
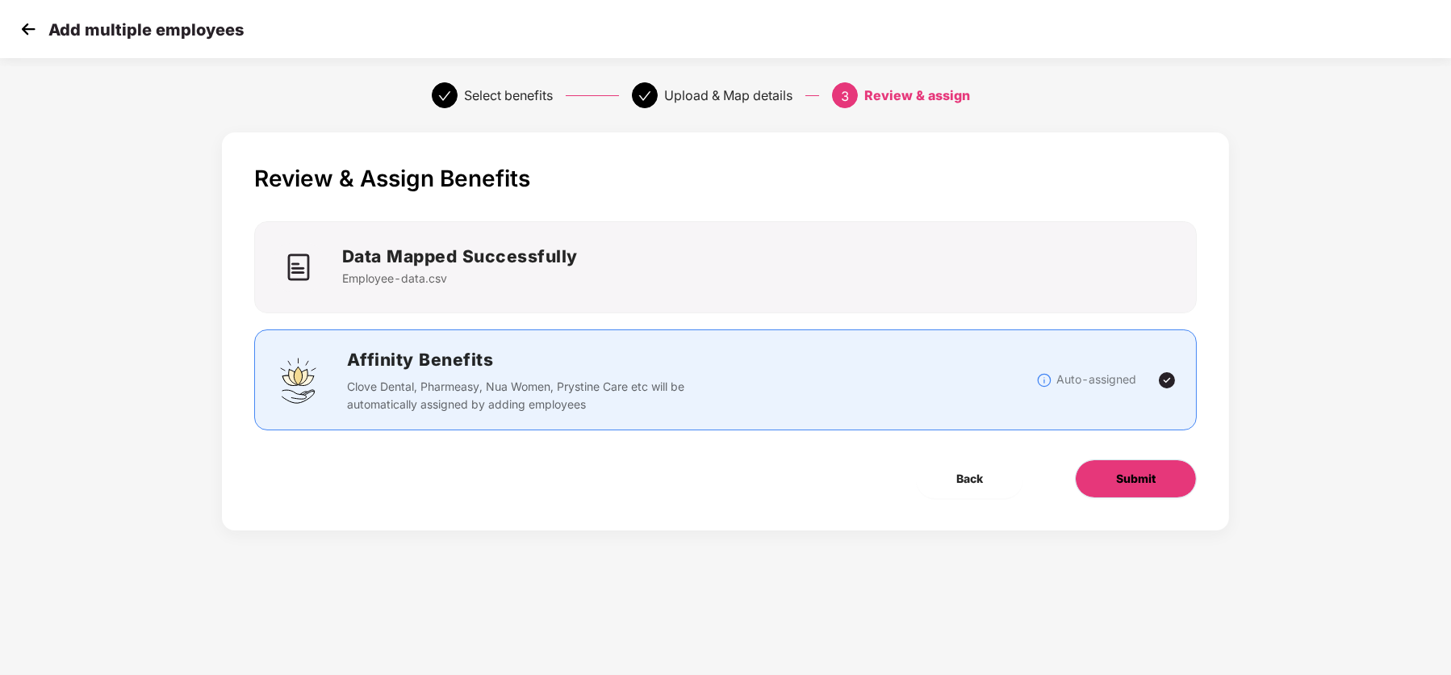
click at [1132, 475] on span "Submit" at bounding box center [1136, 479] width 40 height 18
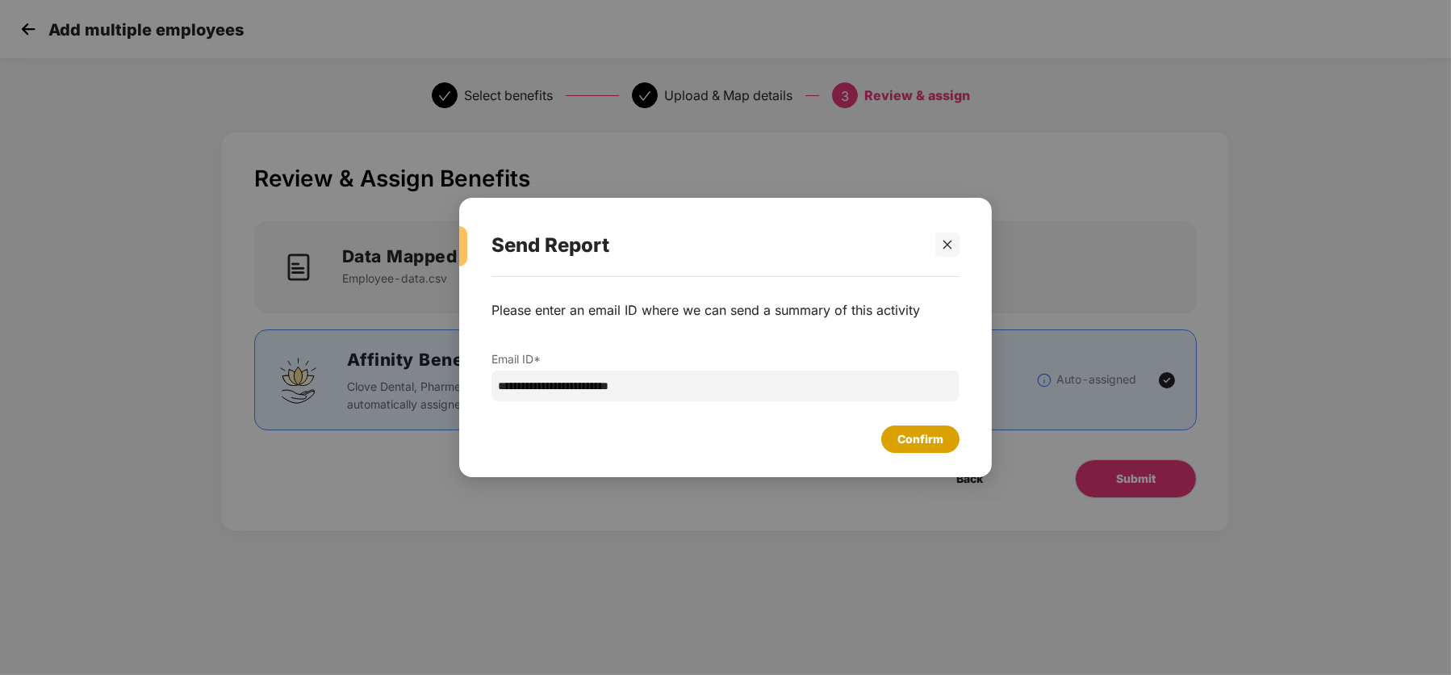
click at [951, 428] on div "Confirm" at bounding box center [920, 438] width 78 height 27
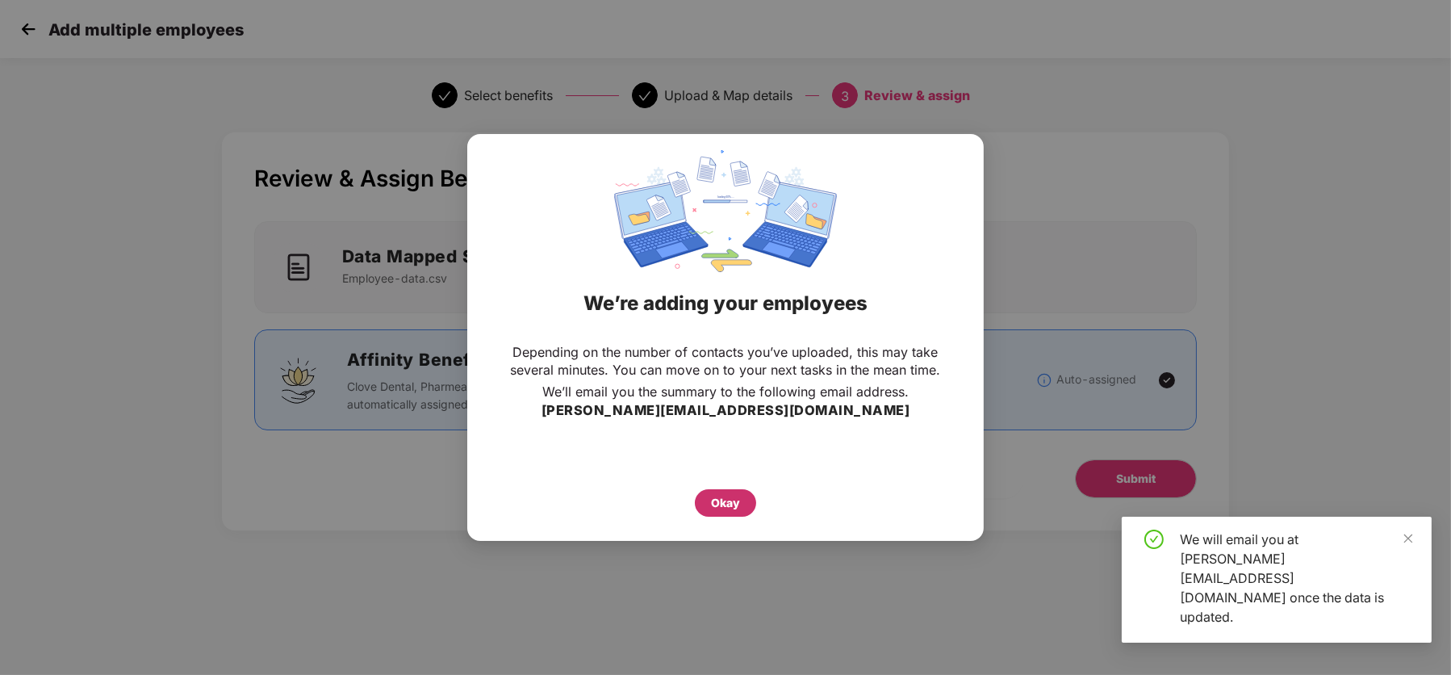
click at [725, 499] on div "Okay" at bounding box center [725, 503] width 29 height 18
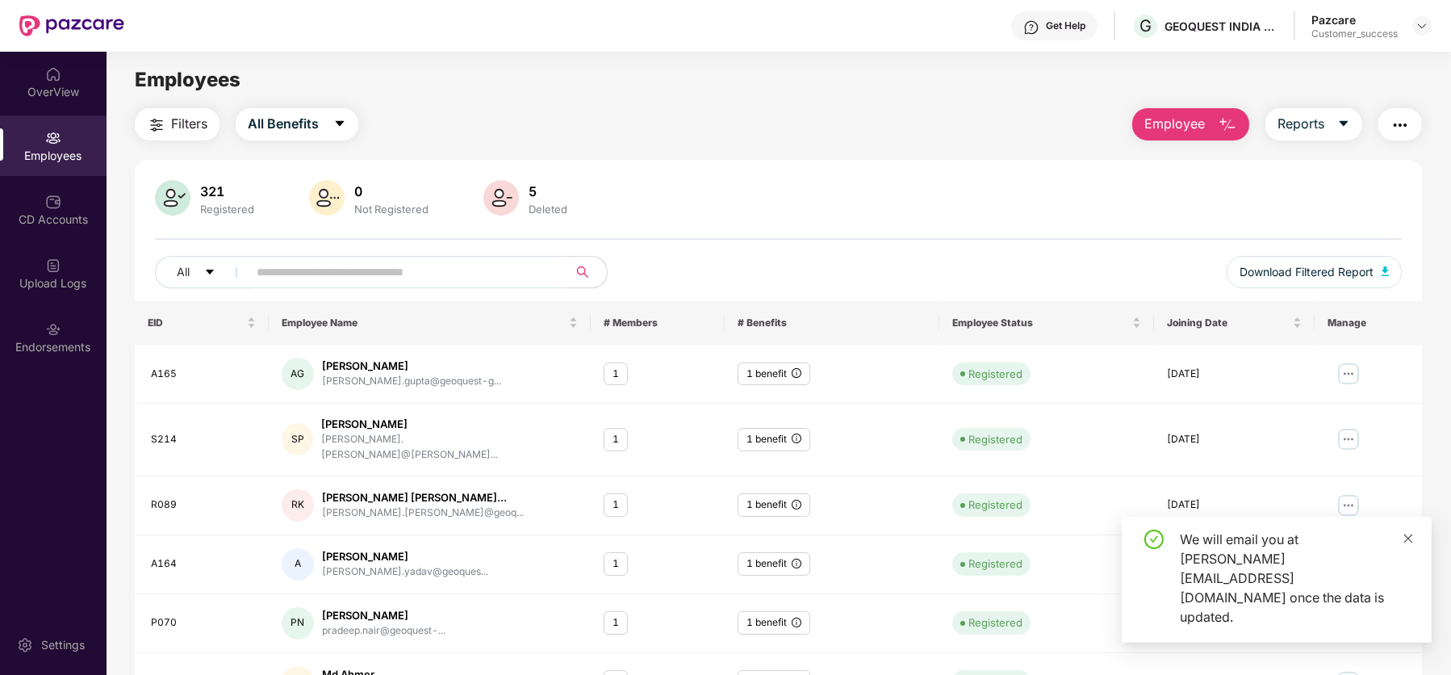
click at [1408, 542] on icon "close" at bounding box center [1408, 537] width 9 height 9
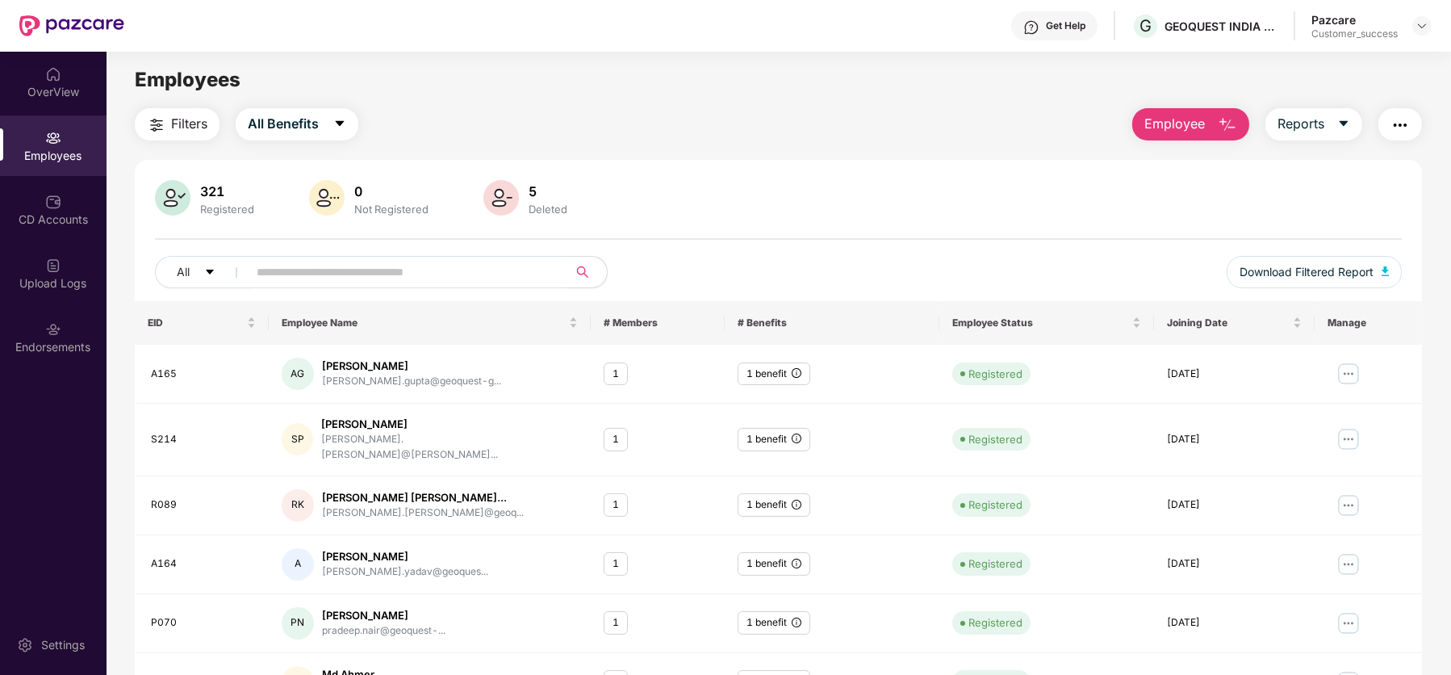
click at [1162, 127] on span "Employee" at bounding box center [1174, 124] width 61 height 20
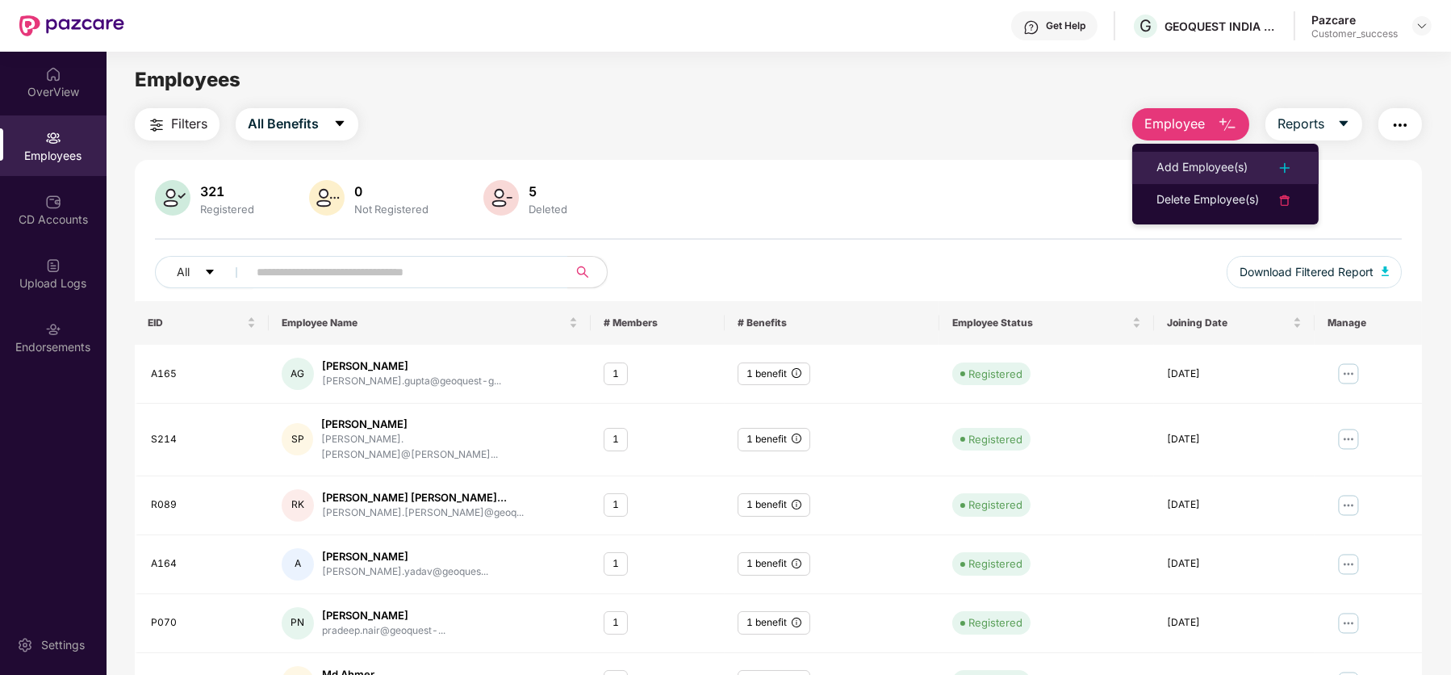
click at [1206, 168] on div "Add Employee(s)" at bounding box center [1201, 167] width 91 height 19
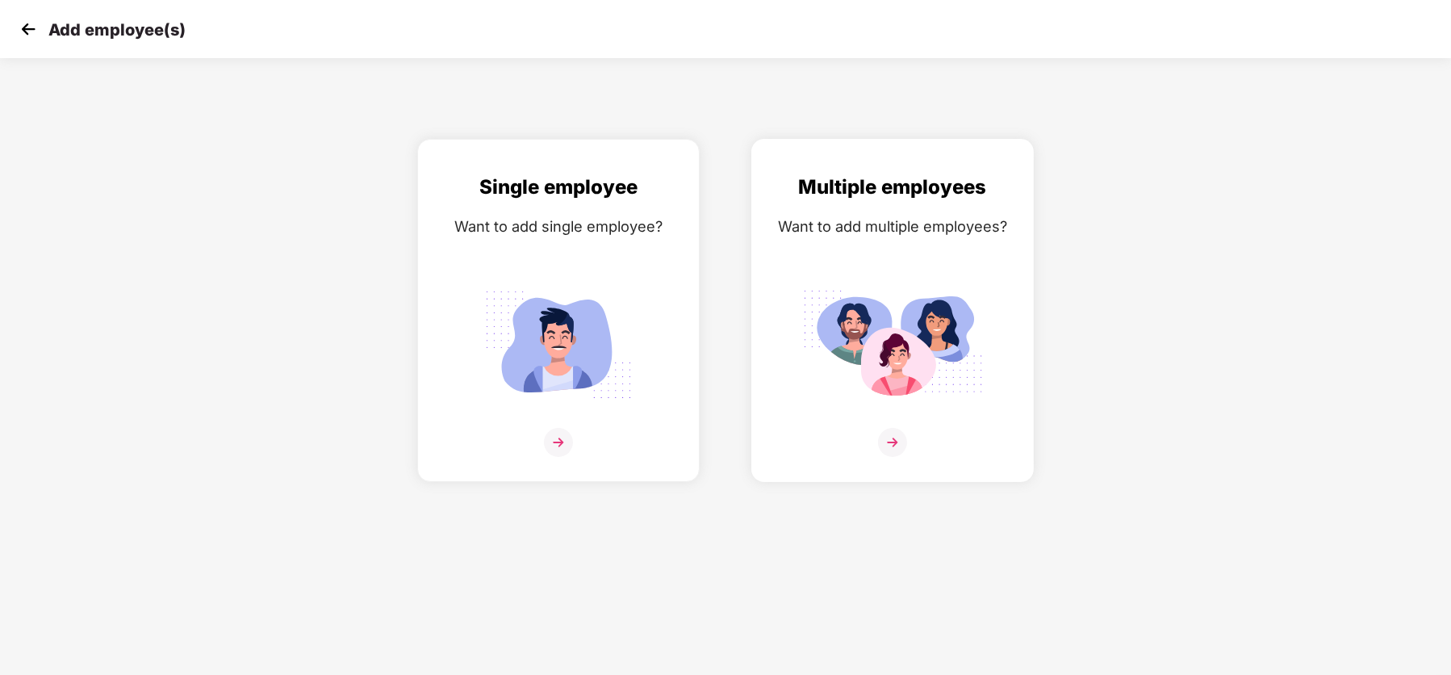
click at [900, 441] on img at bounding box center [892, 442] width 29 height 29
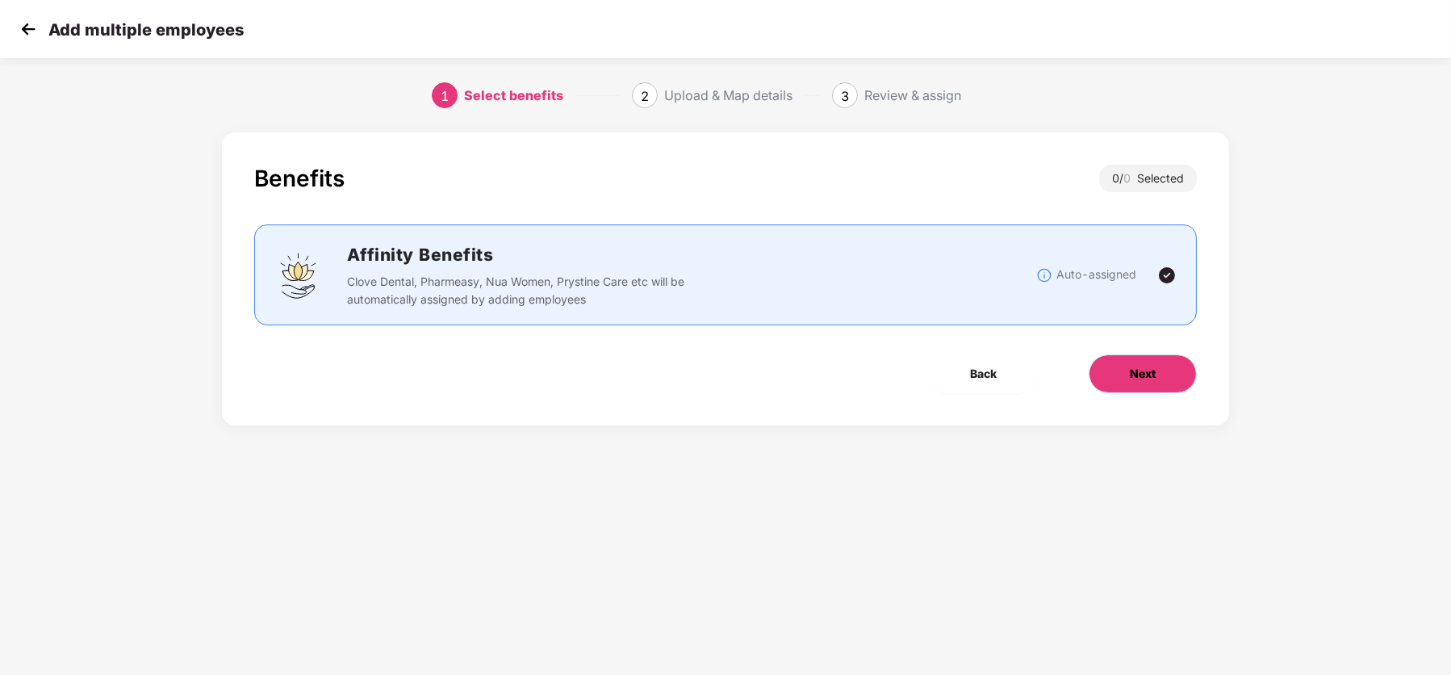
click at [1161, 378] on button "Next" at bounding box center [1143, 373] width 108 height 39
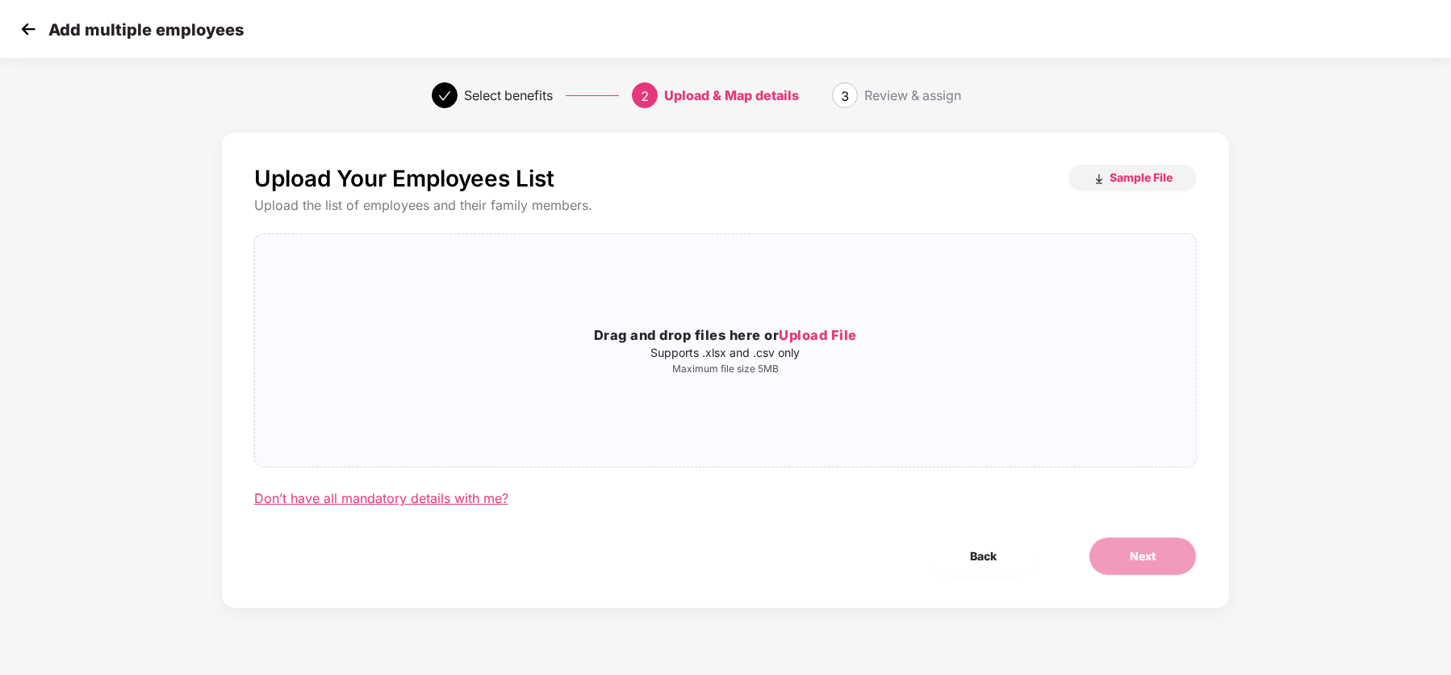
click at [473, 504] on div "Don’t have all mandatory details with me?" at bounding box center [381, 498] width 254 height 17
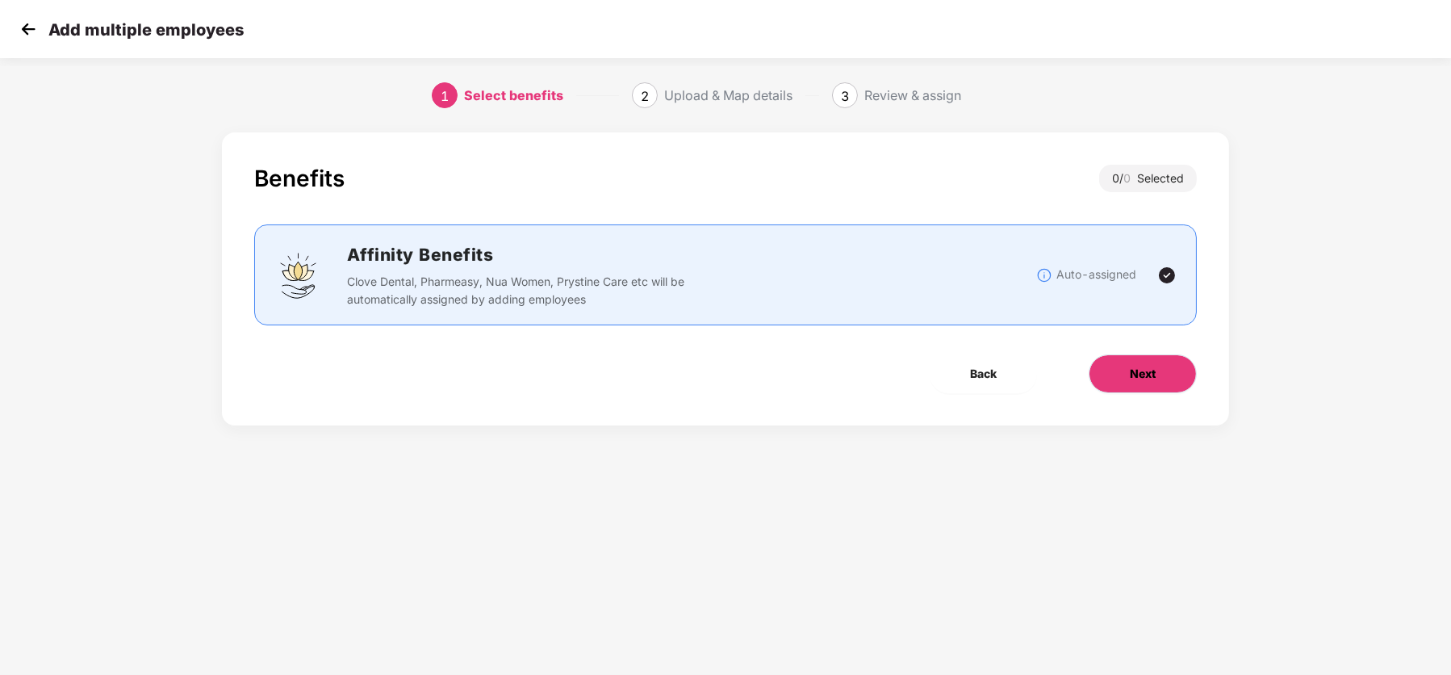
click at [1155, 382] on button "Next" at bounding box center [1143, 373] width 108 height 39
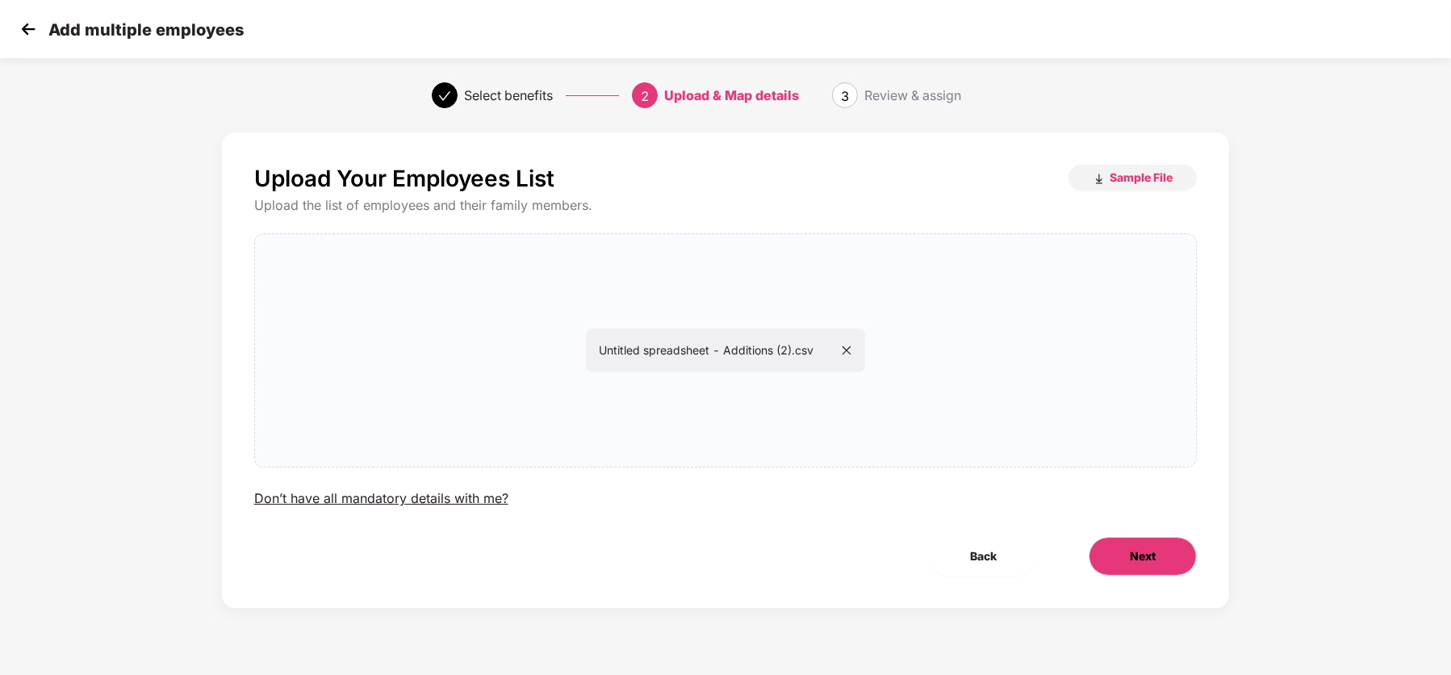
click at [1148, 568] on button "Next" at bounding box center [1143, 556] width 108 height 39
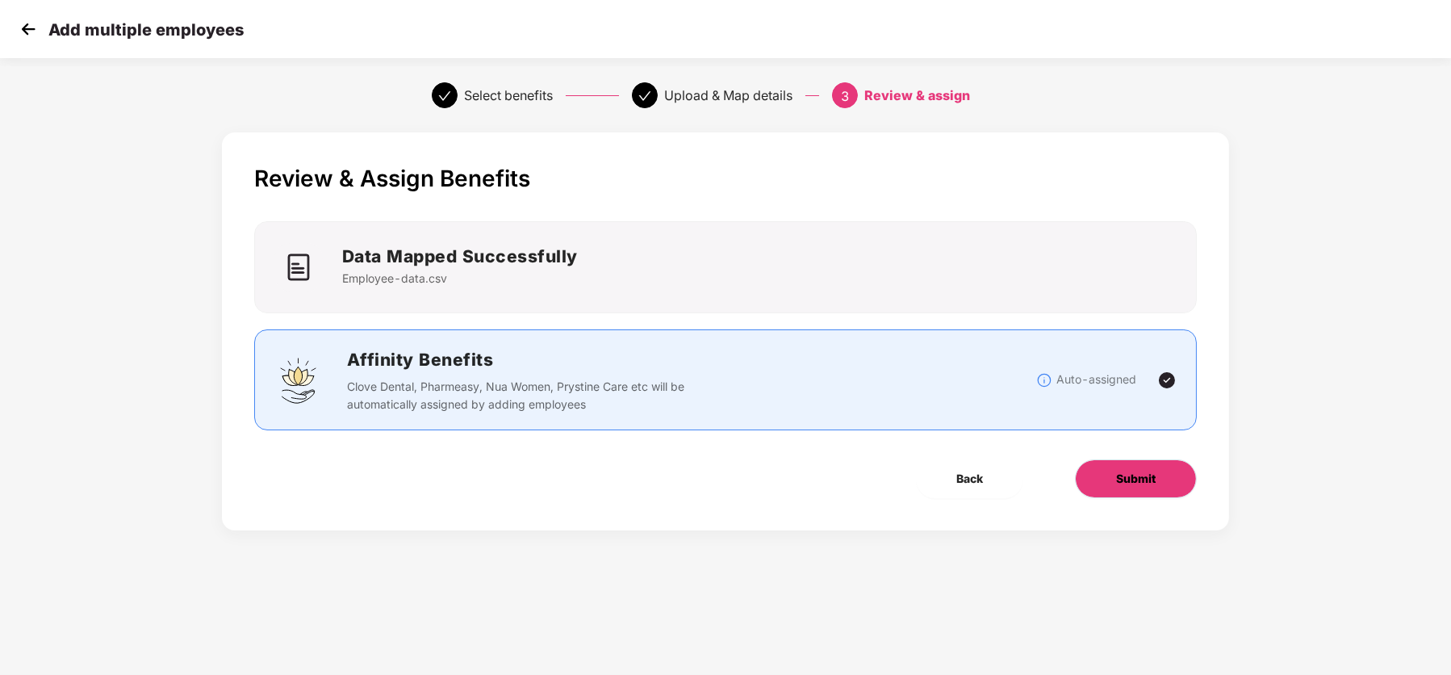
click at [1142, 483] on span "Submit" at bounding box center [1136, 479] width 40 height 18
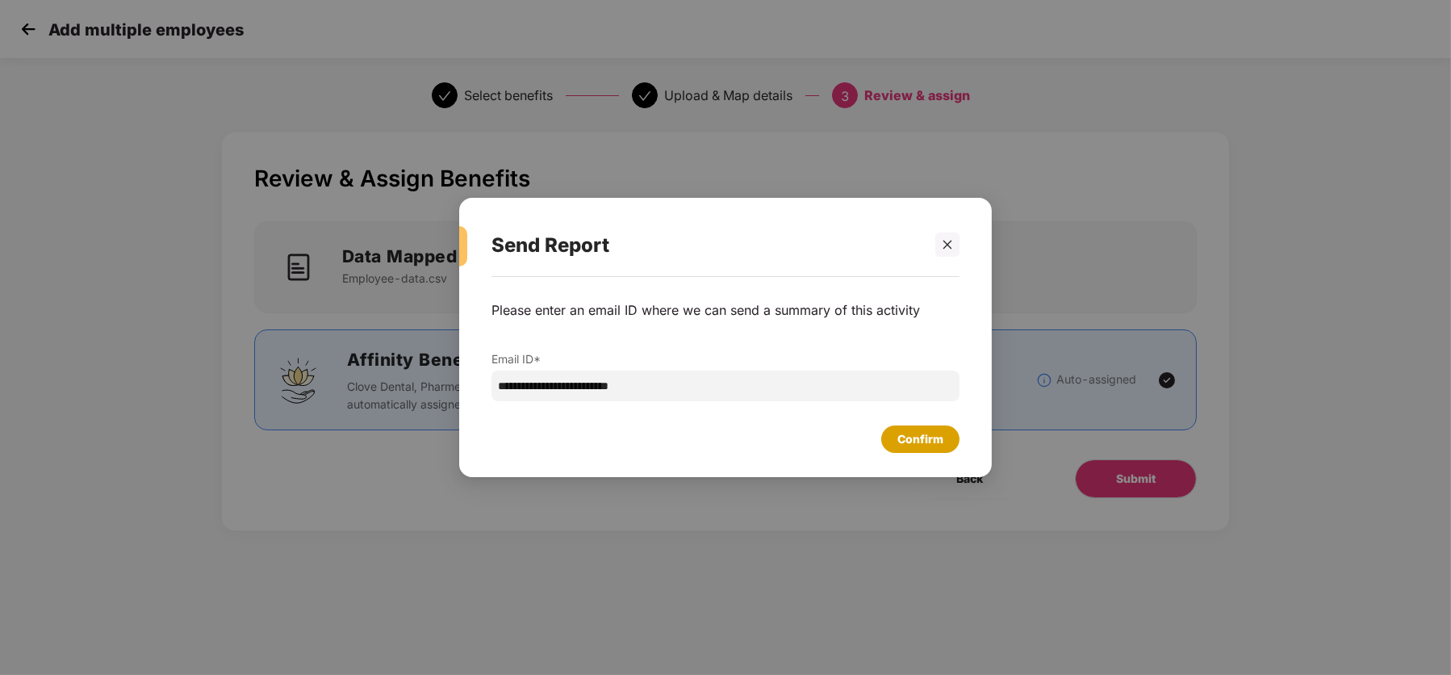
click at [899, 440] on div "Confirm" at bounding box center [920, 439] width 46 height 18
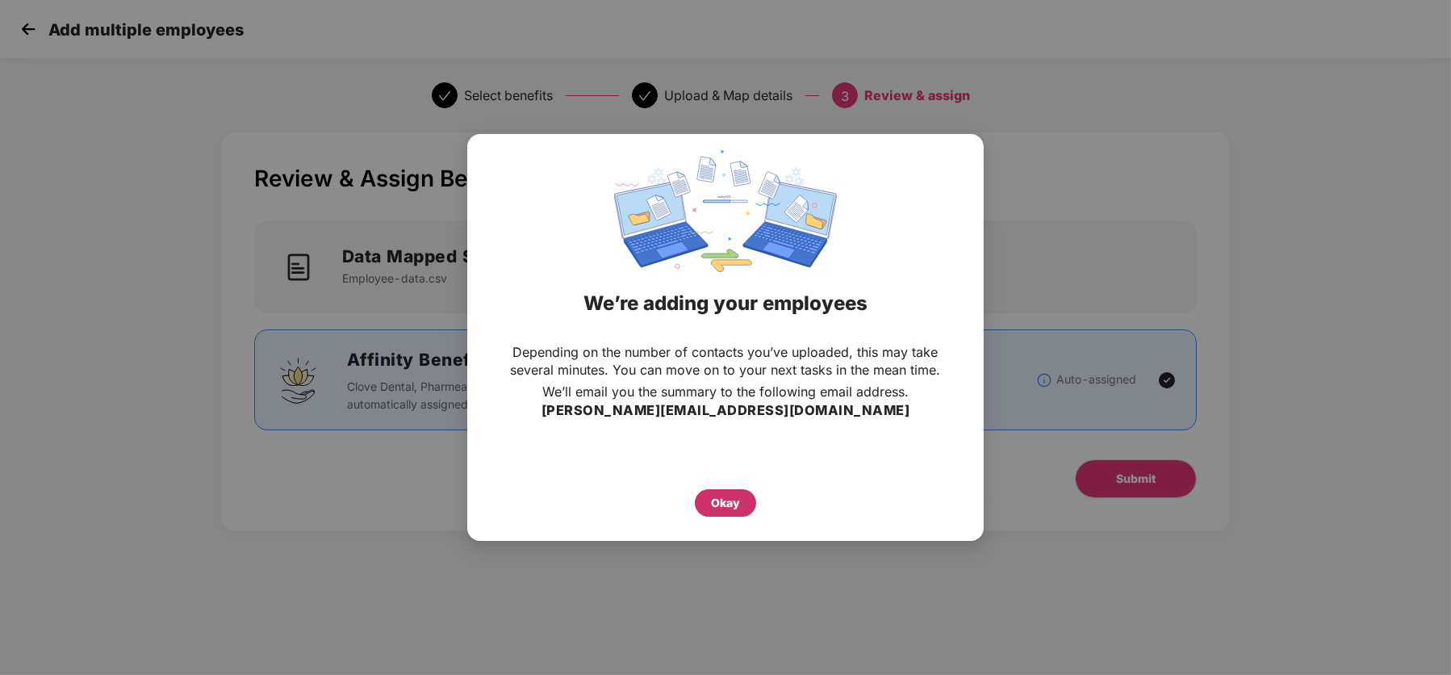
click at [727, 497] on div "Okay" at bounding box center [725, 503] width 29 height 18
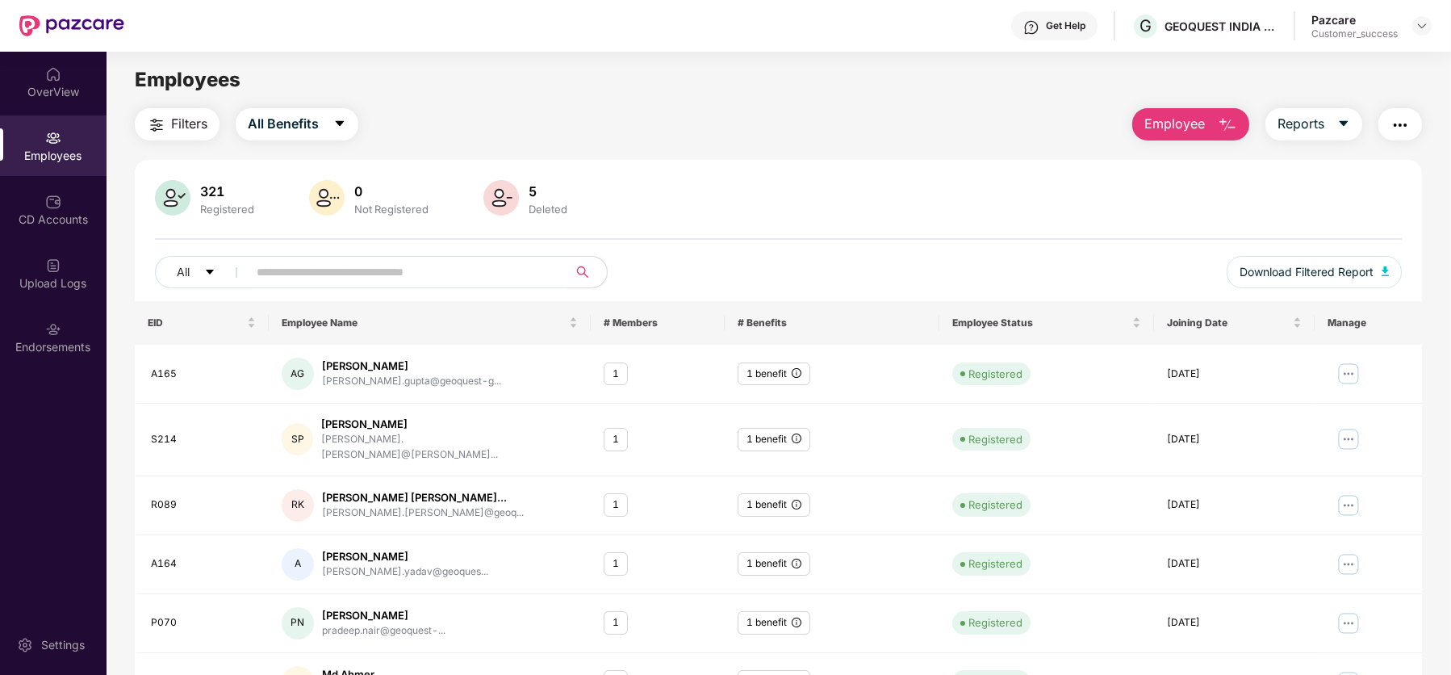
click at [1185, 125] on span "Employee" at bounding box center [1174, 124] width 61 height 20
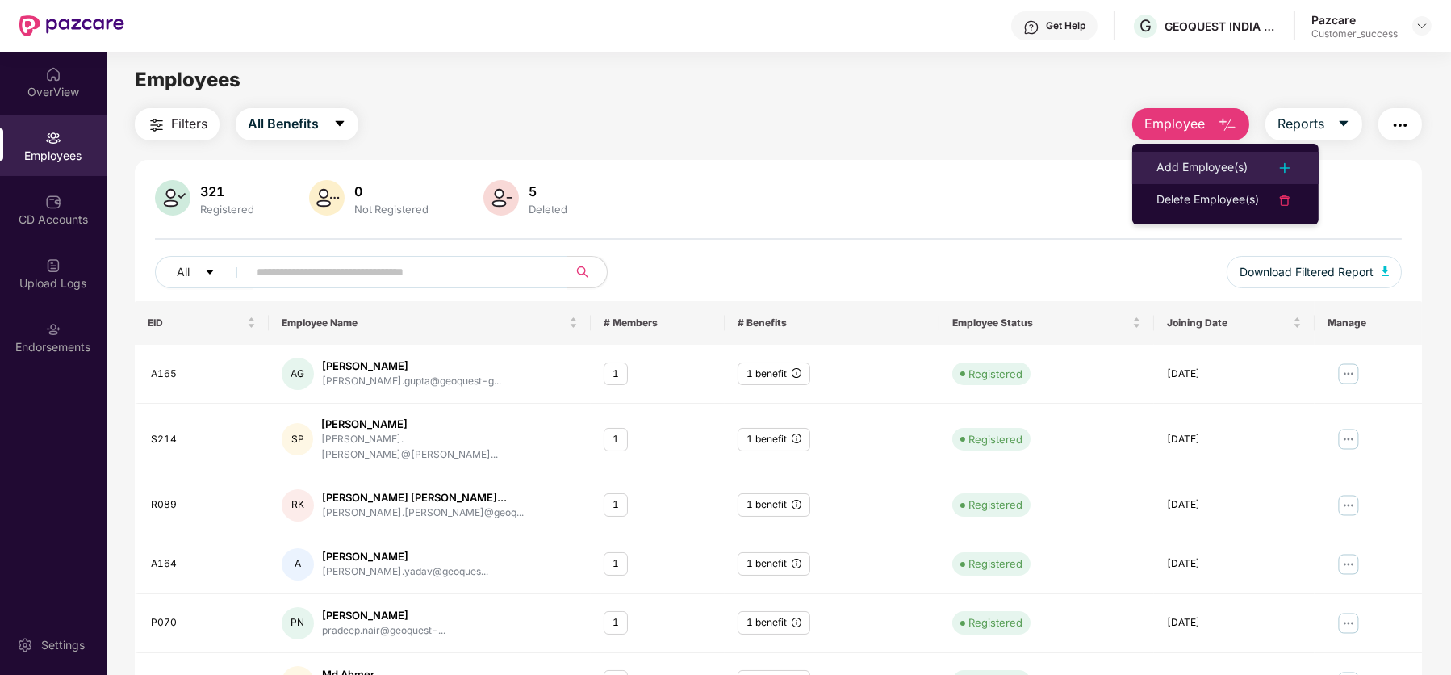
click at [1206, 171] on div "Add Employee(s)" at bounding box center [1201, 167] width 91 height 19
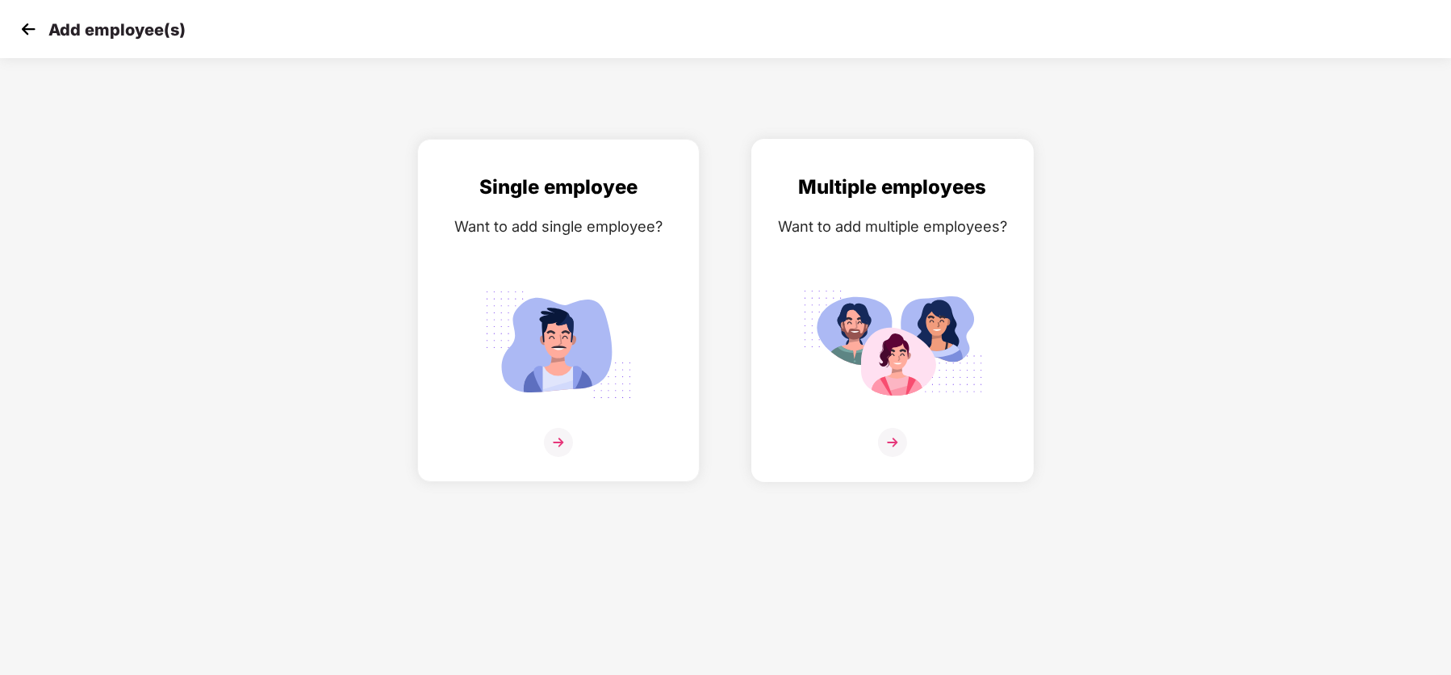
click at [889, 432] on img at bounding box center [892, 442] width 29 height 29
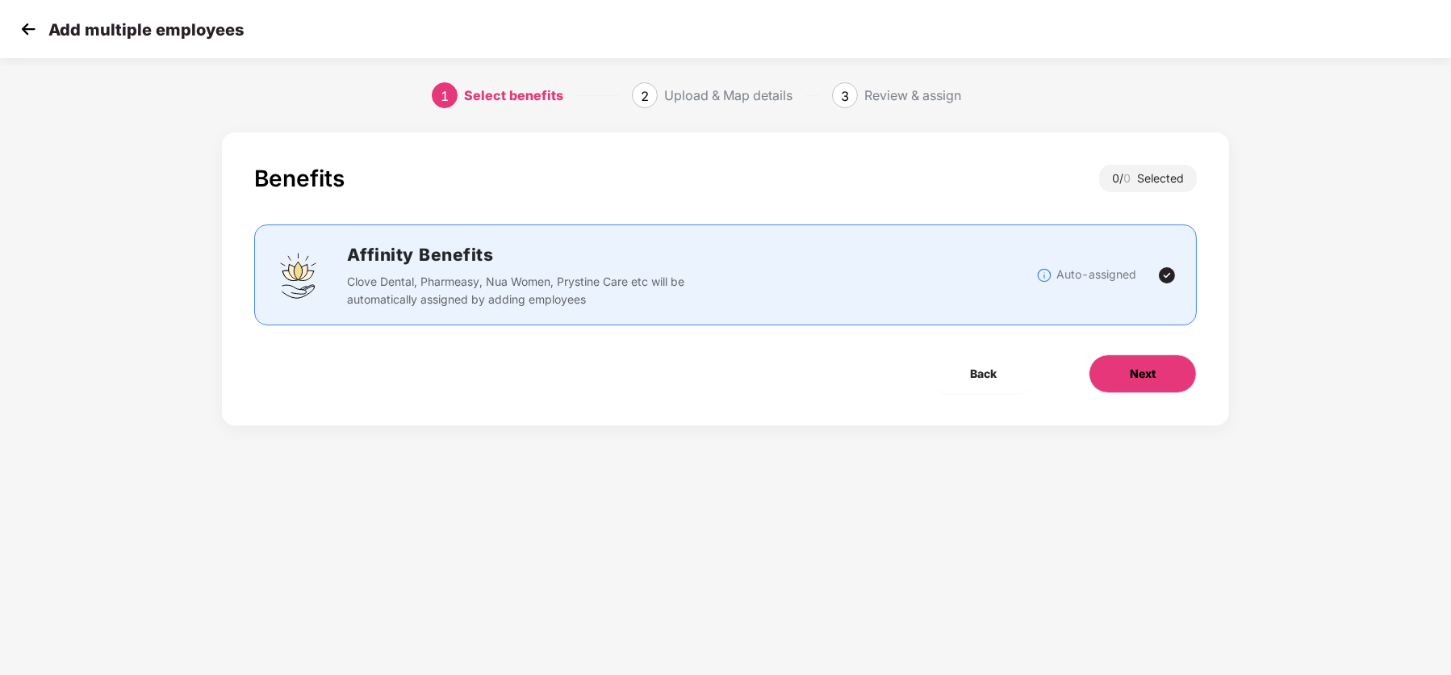
click at [1134, 382] on button "Next" at bounding box center [1143, 373] width 108 height 39
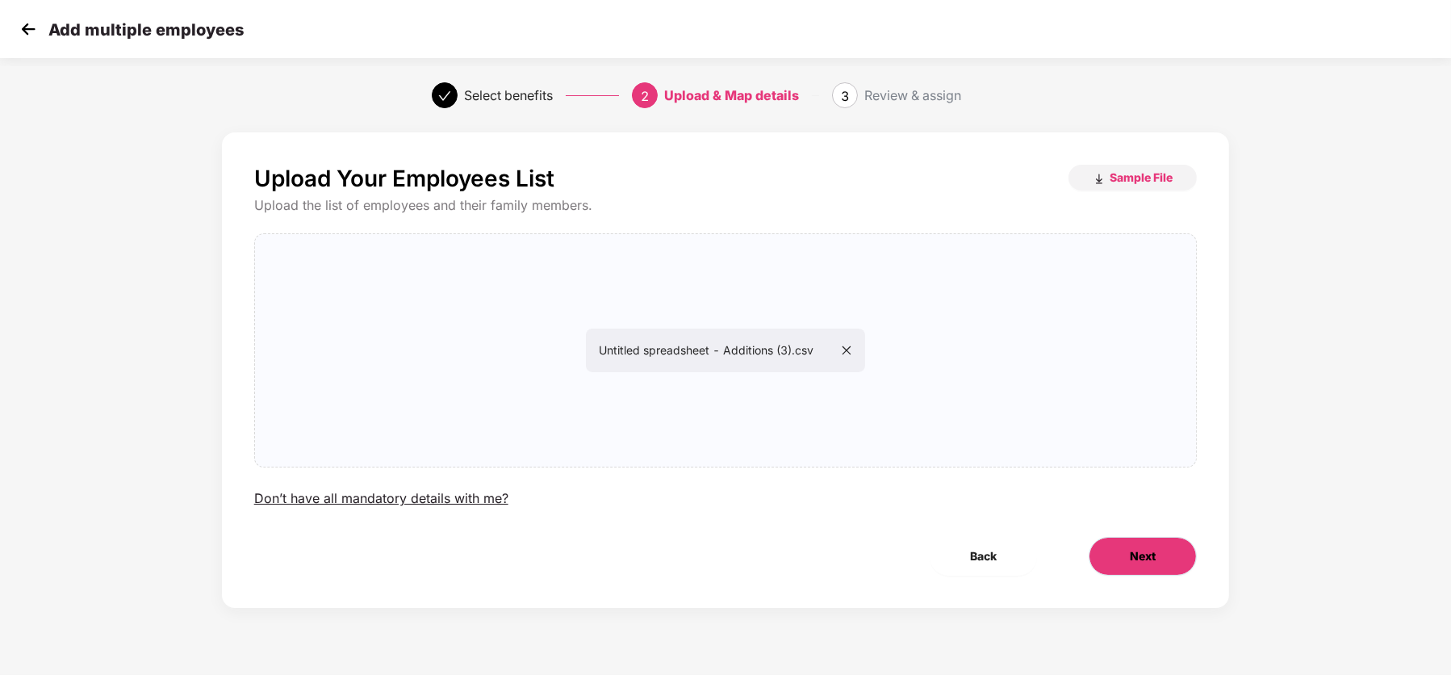
click at [1149, 549] on span "Next" at bounding box center [1143, 556] width 26 height 18
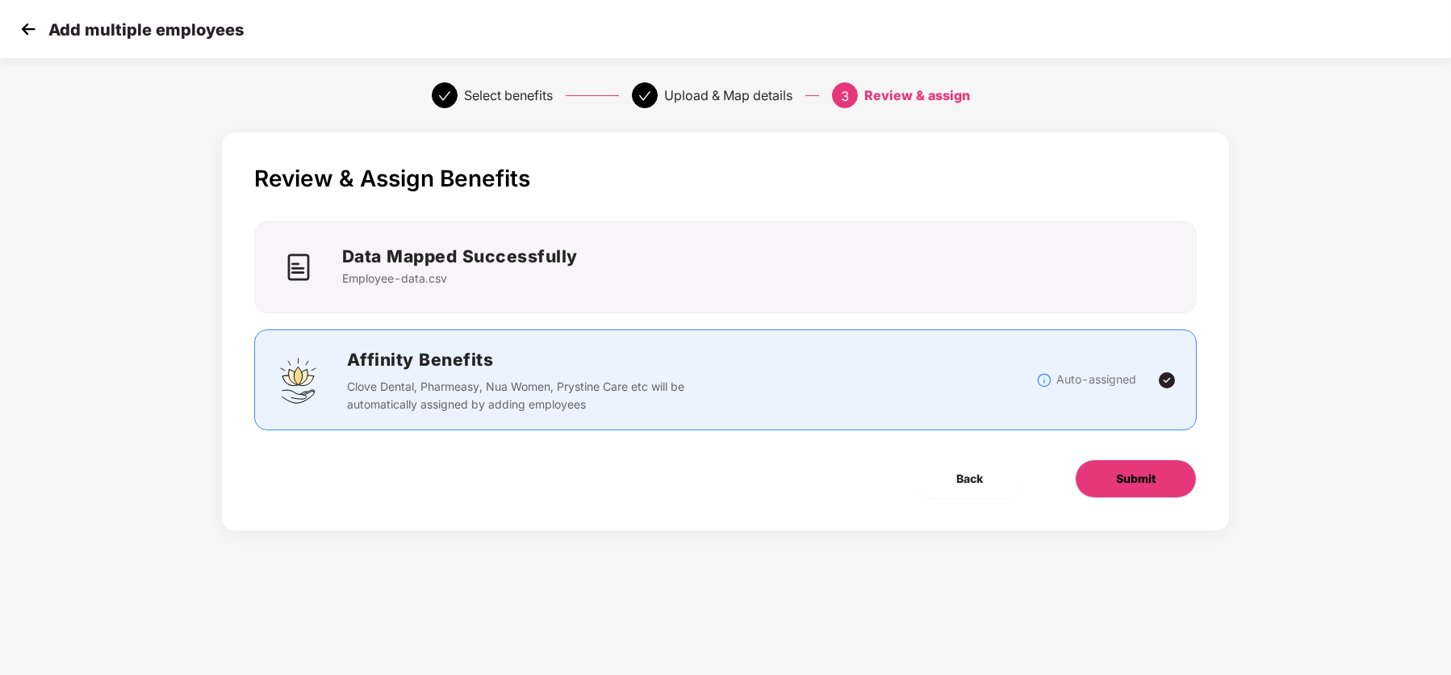
click at [1126, 486] on span "Submit" at bounding box center [1136, 479] width 40 height 18
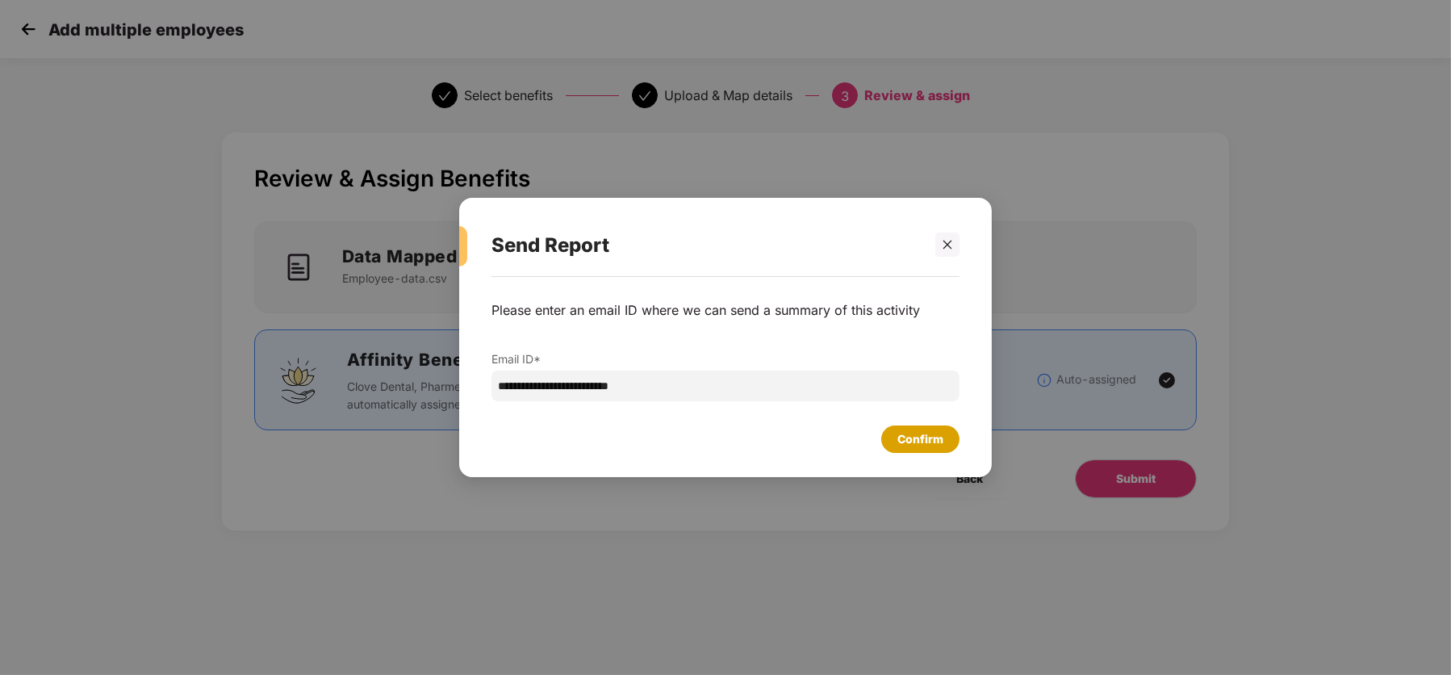
click at [917, 442] on div "Confirm" at bounding box center [920, 439] width 46 height 18
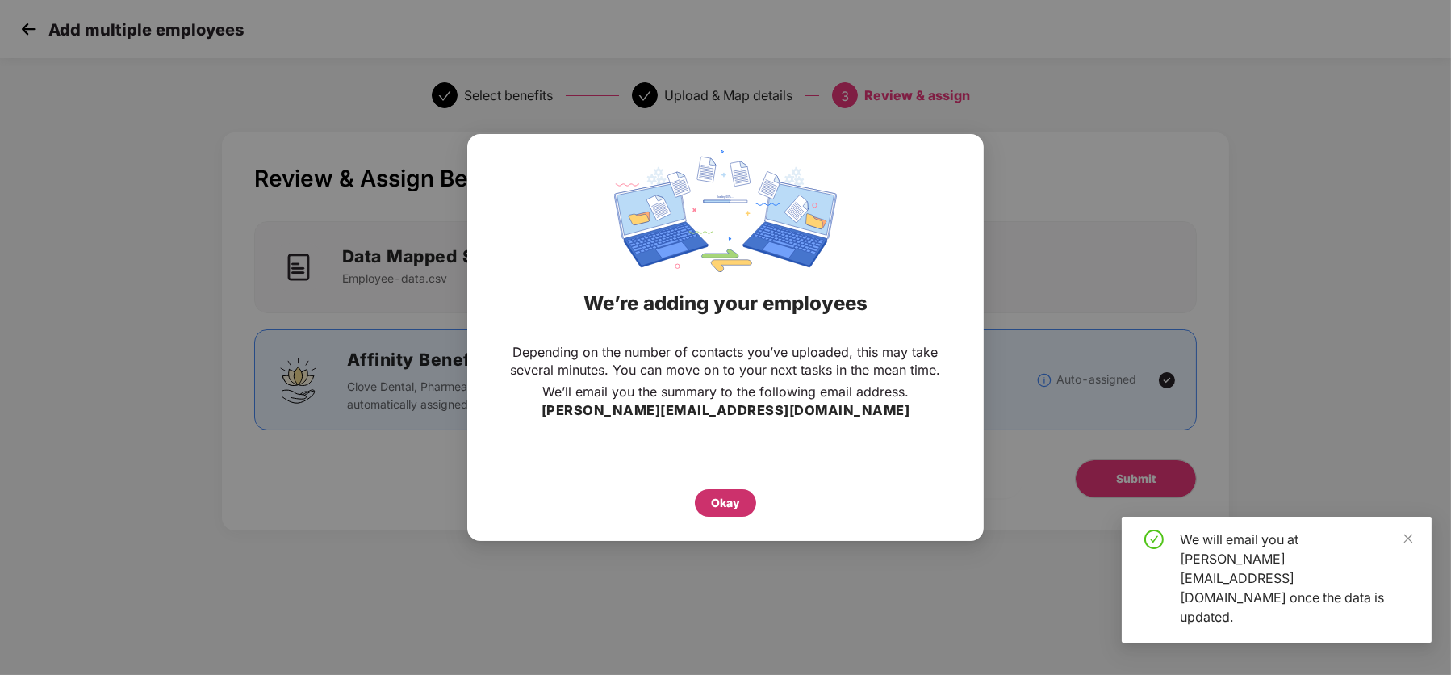
click at [719, 503] on div "Okay" at bounding box center [725, 503] width 29 height 18
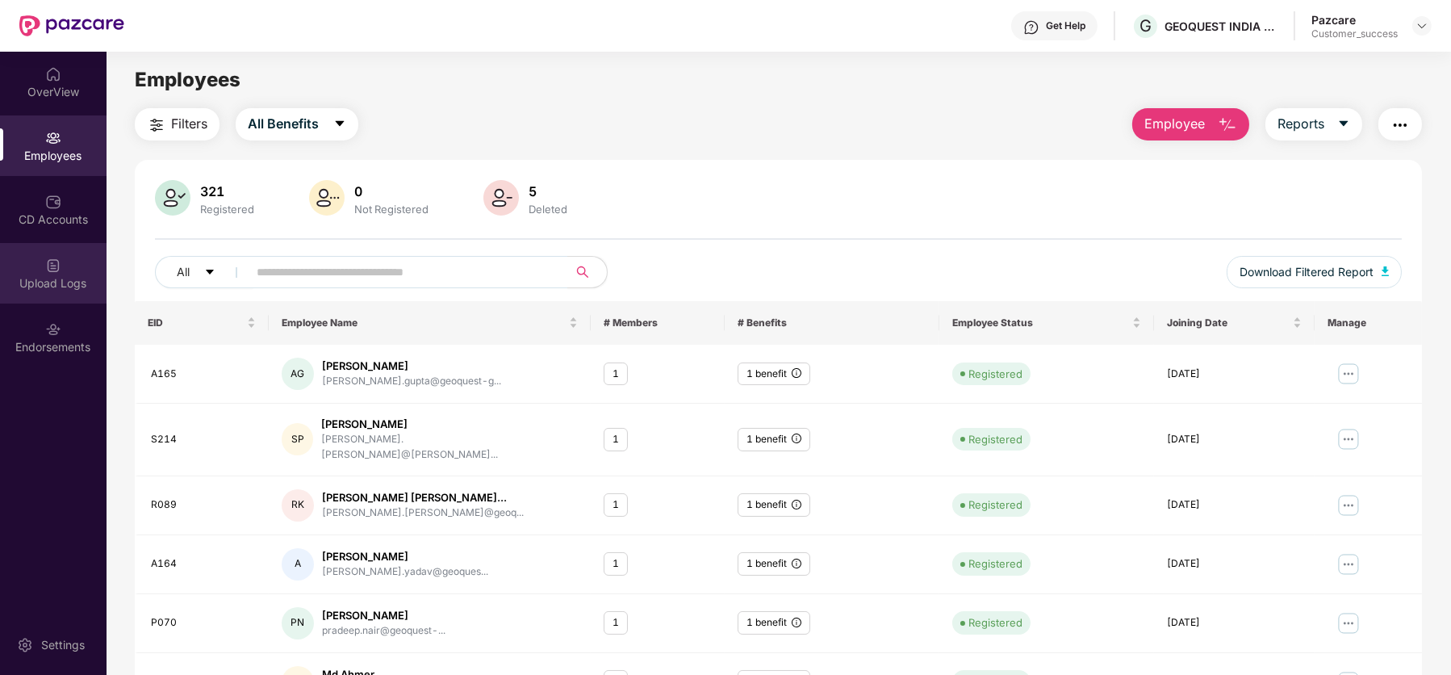
click at [42, 273] on div "Upload Logs" at bounding box center [53, 273] width 107 height 61
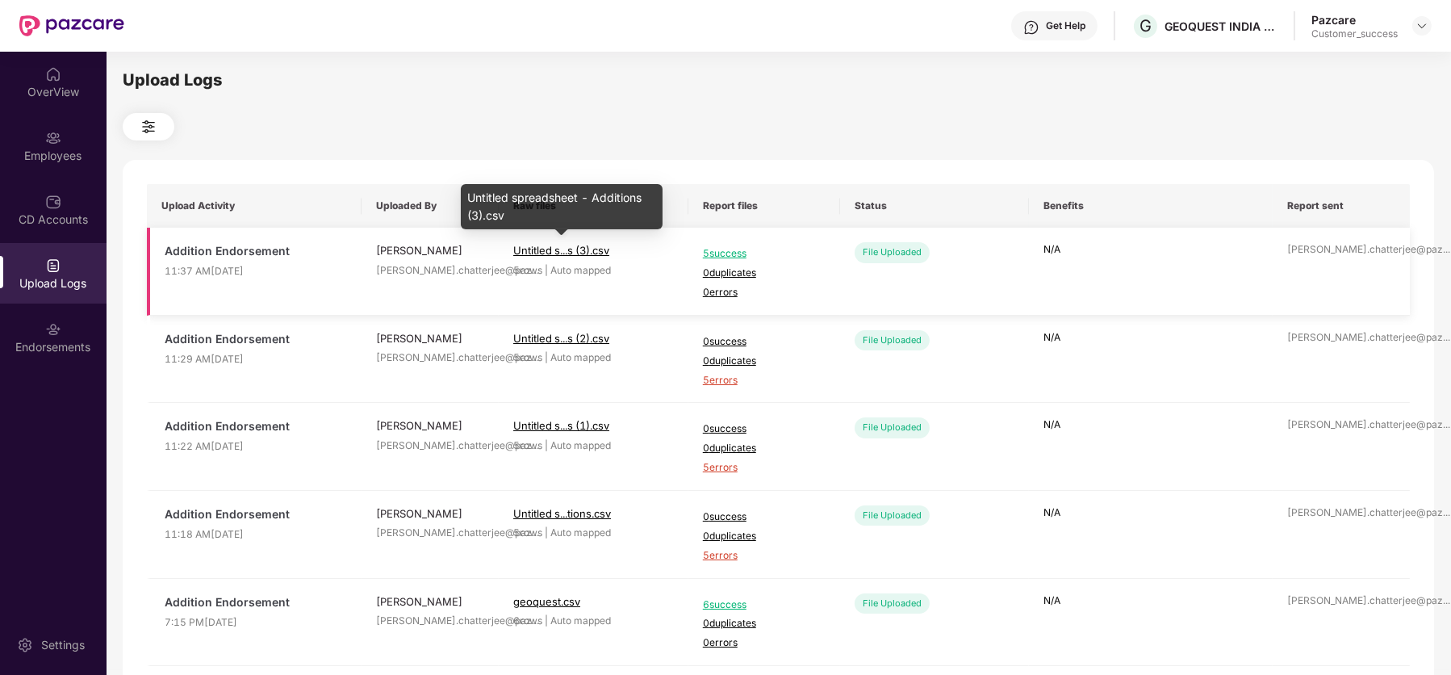
click at [555, 247] on span "Untitled s...s (3).csv" at bounding box center [561, 250] width 96 height 13
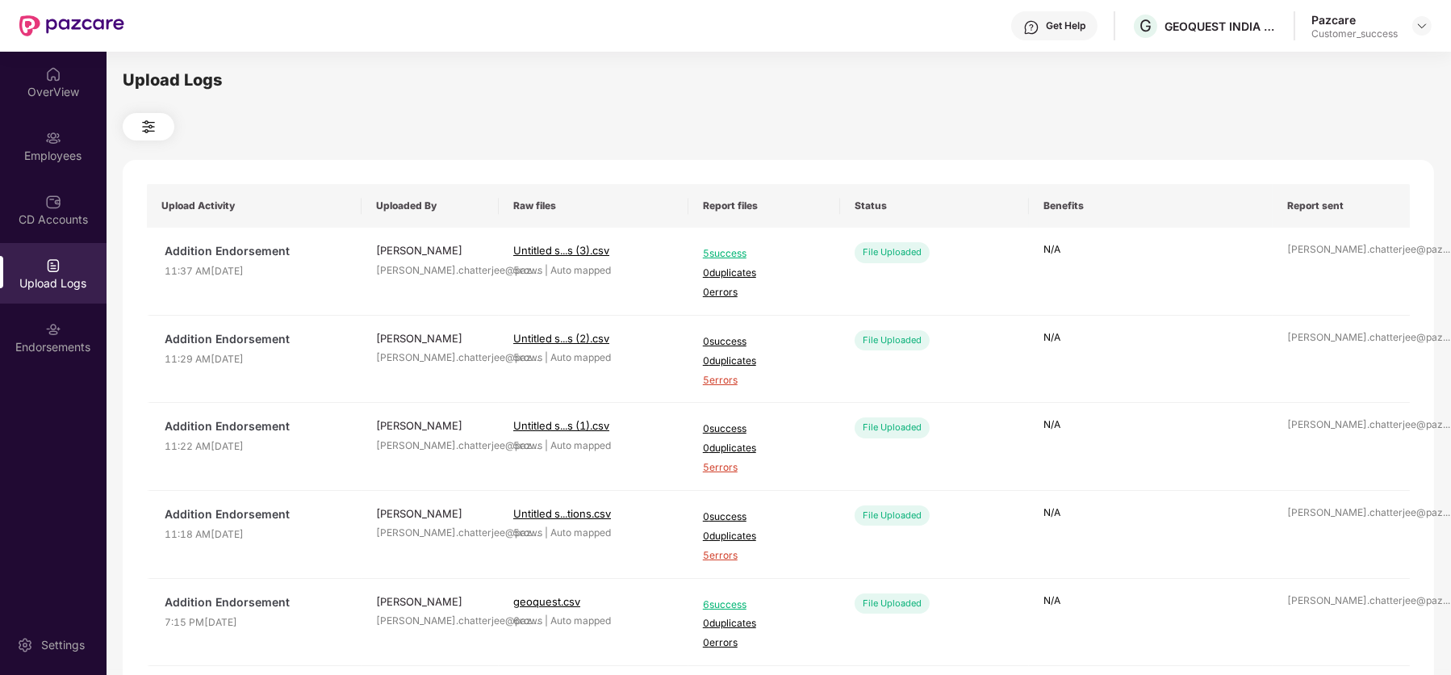
click at [989, 12] on div "Get Help G GEOQUEST INDIA PRIVATE LIMITED Pazcare Customer_success" at bounding box center [777, 26] width 1307 height 52
click at [1414, 23] on div at bounding box center [1421, 25] width 19 height 19
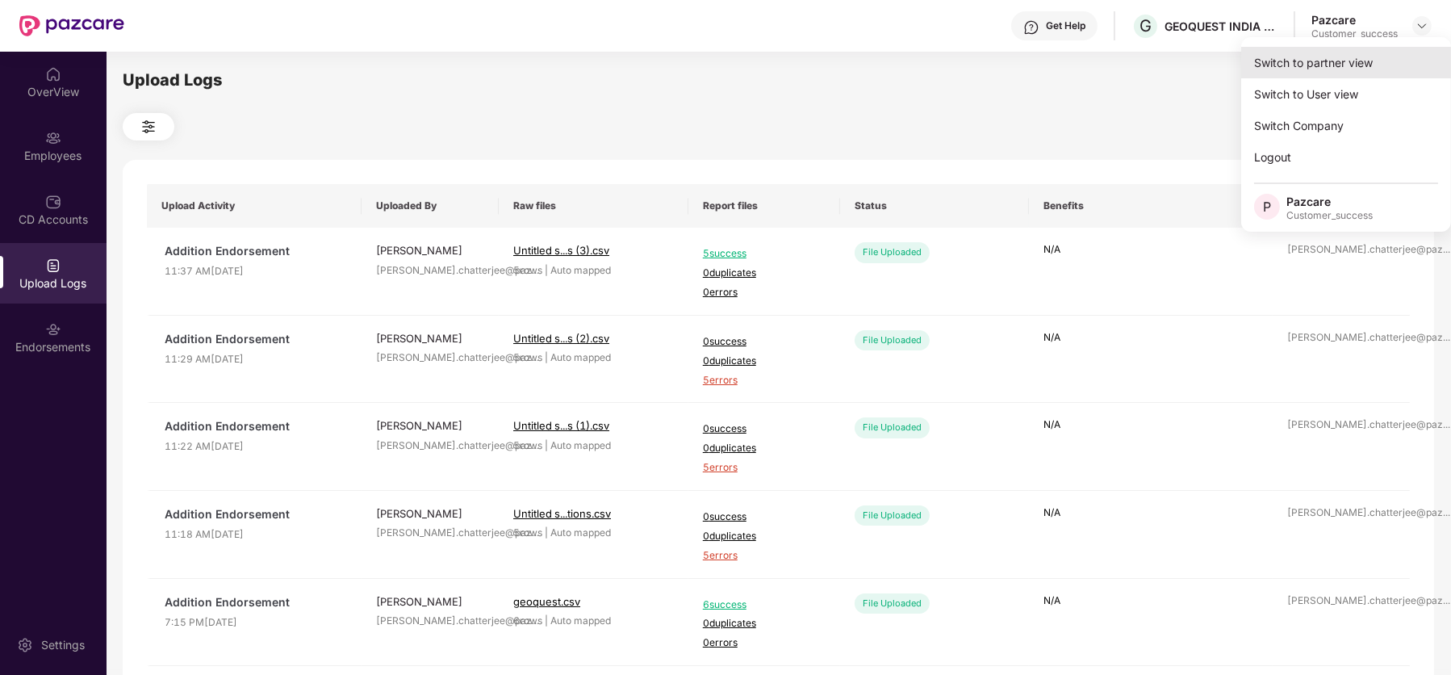
click at [1348, 68] on div "Switch to partner view" at bounding box center [1346, 62] width 210 height 31
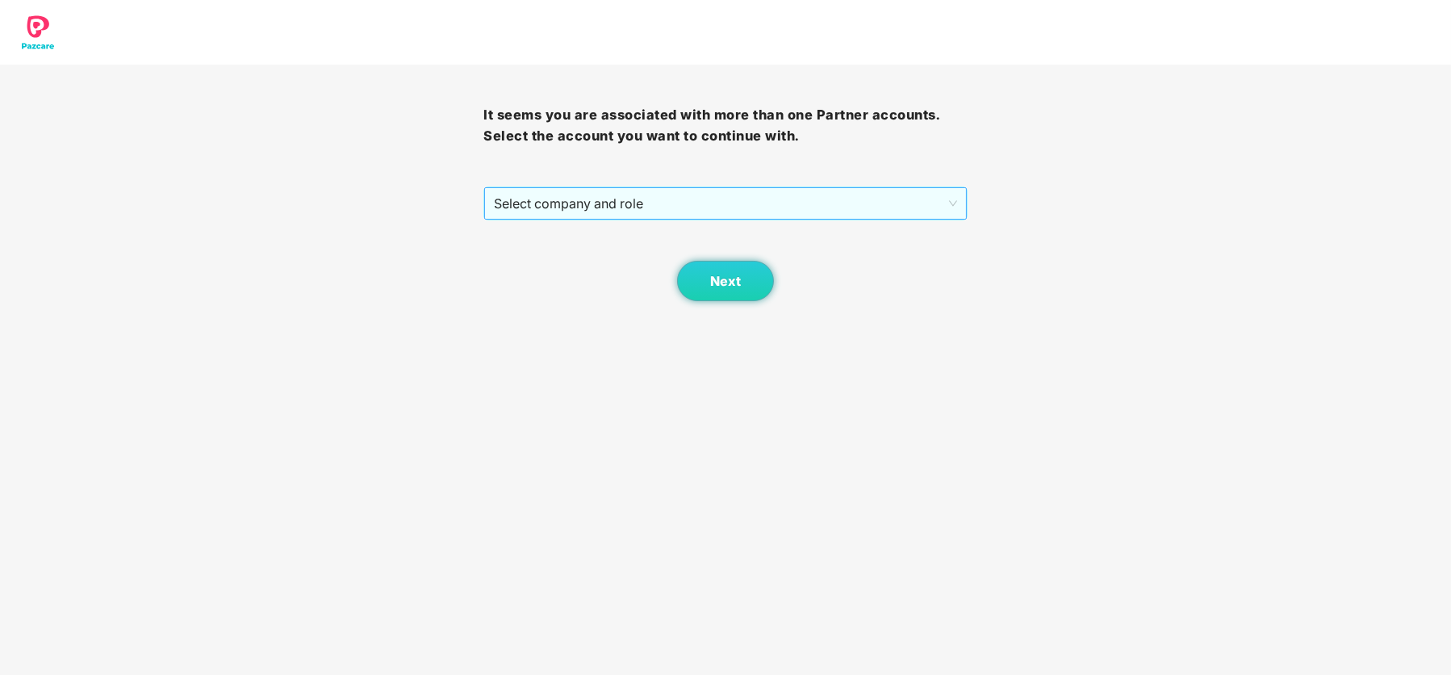
click at [754, 209] on span "Select company and role" at bounding box center [725, 203] width 462 height 31
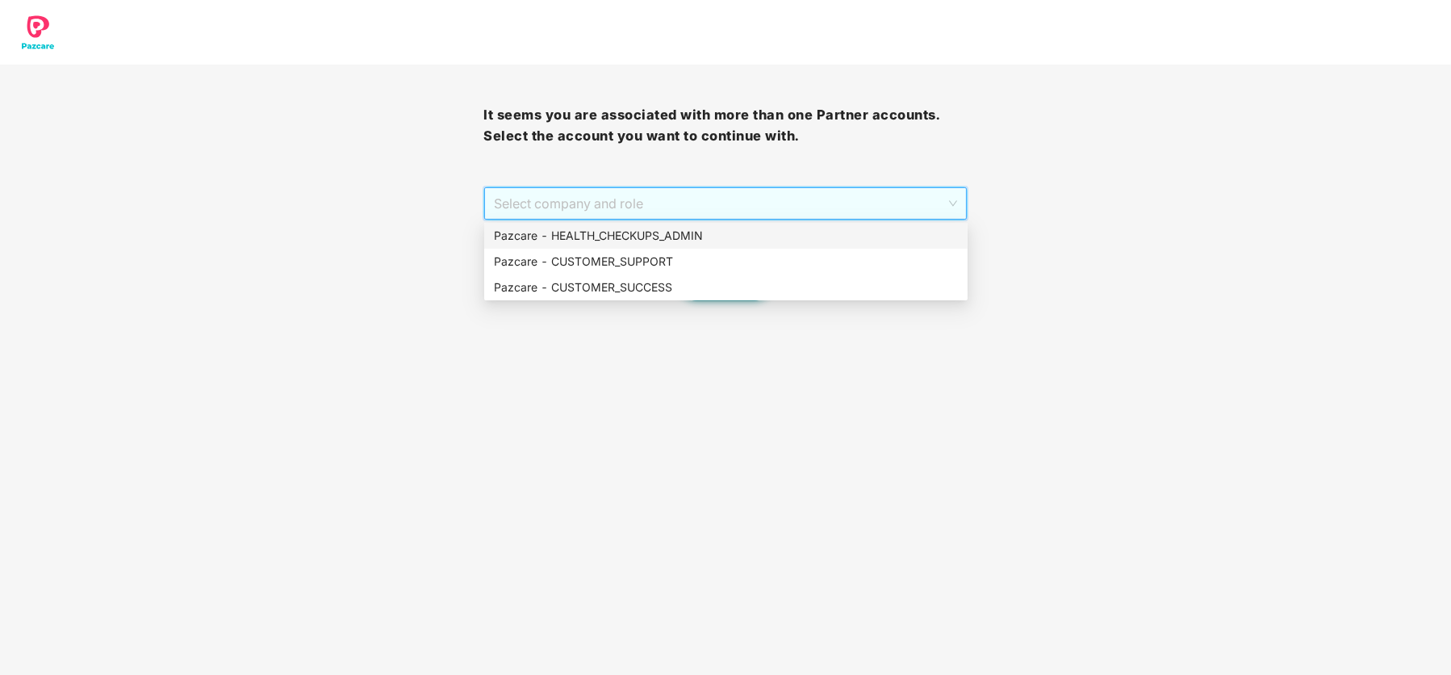
click at [692, 222] on div "Next" at bounding box center [724, 260] width 483 height 81
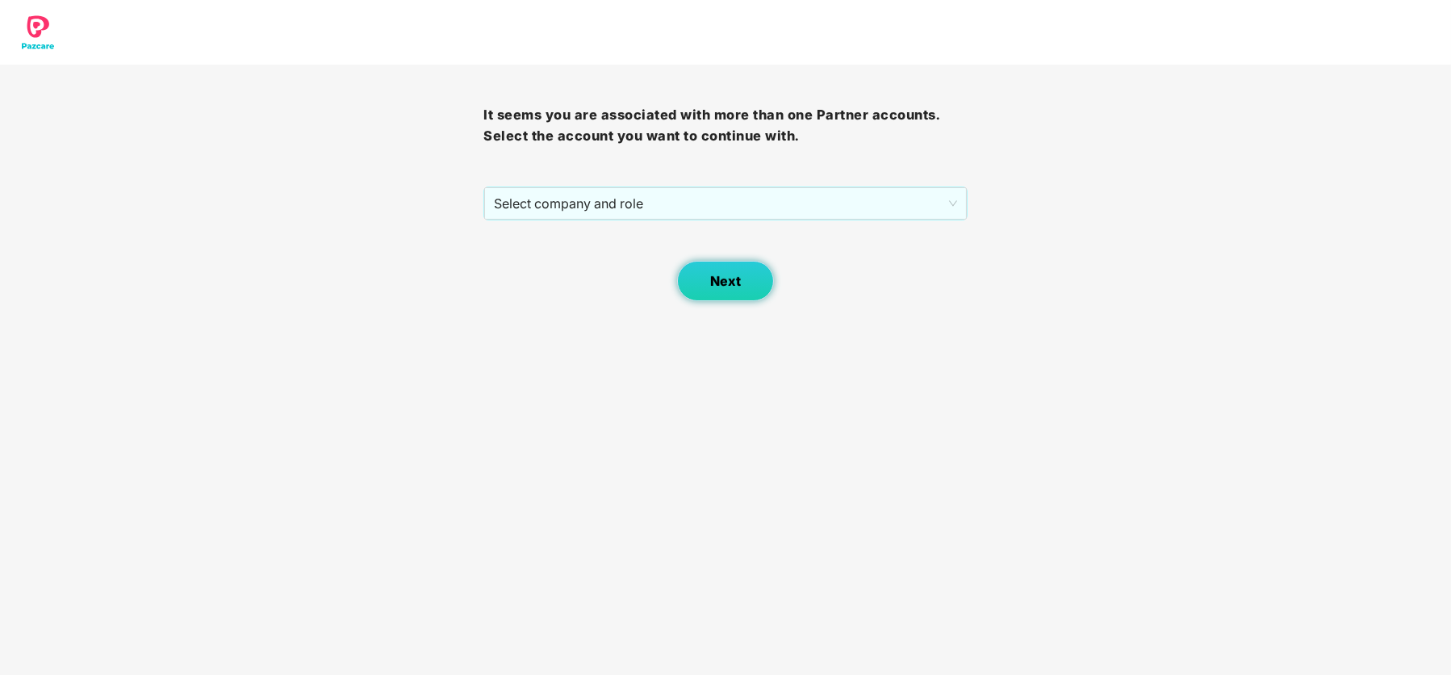
click at [722, 286] on span "Next" at bounding box center [725, 281] width 31 height 15
click at [695, 216] on span "Select company and role" at bounding box center [725, 203] width 462 height 31
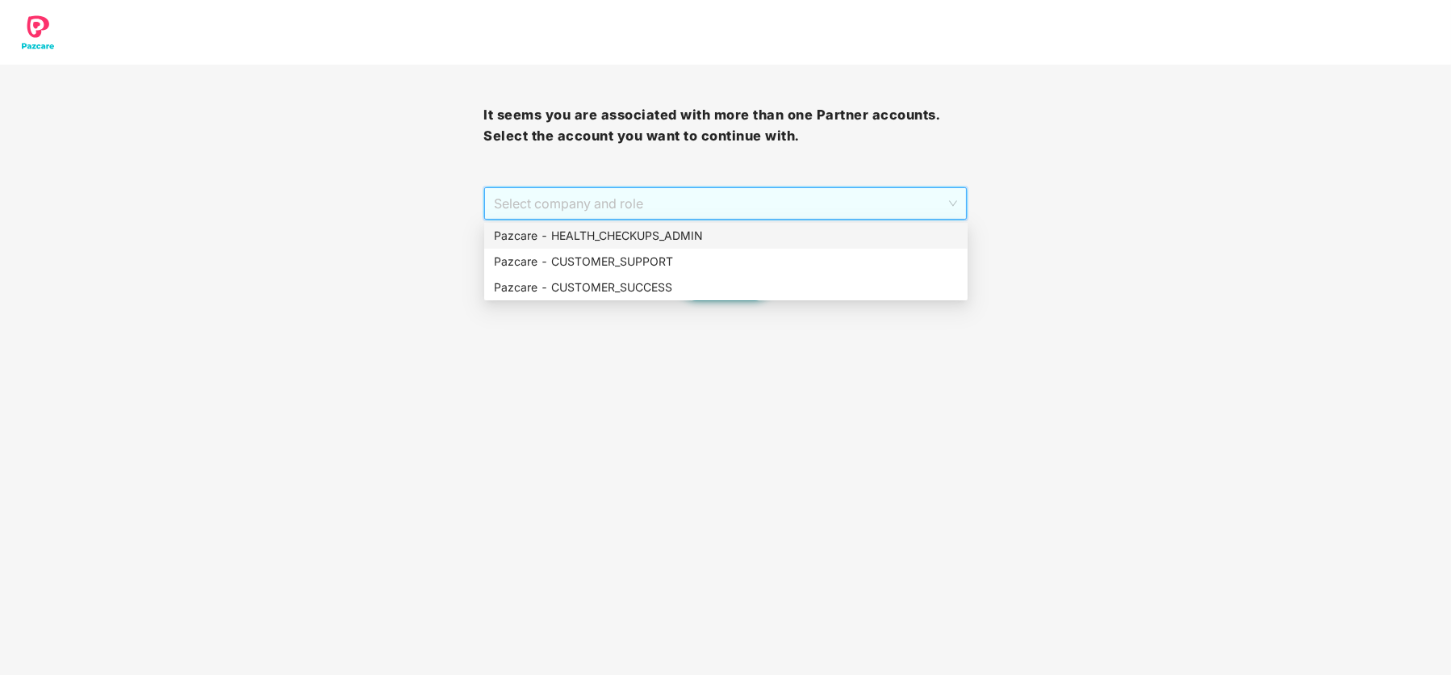
click at [701, 232] on div "Pazcare - HEALTH_CHECKUPS_ADMIN" at bounding box center [726, 236] width 464 height 18
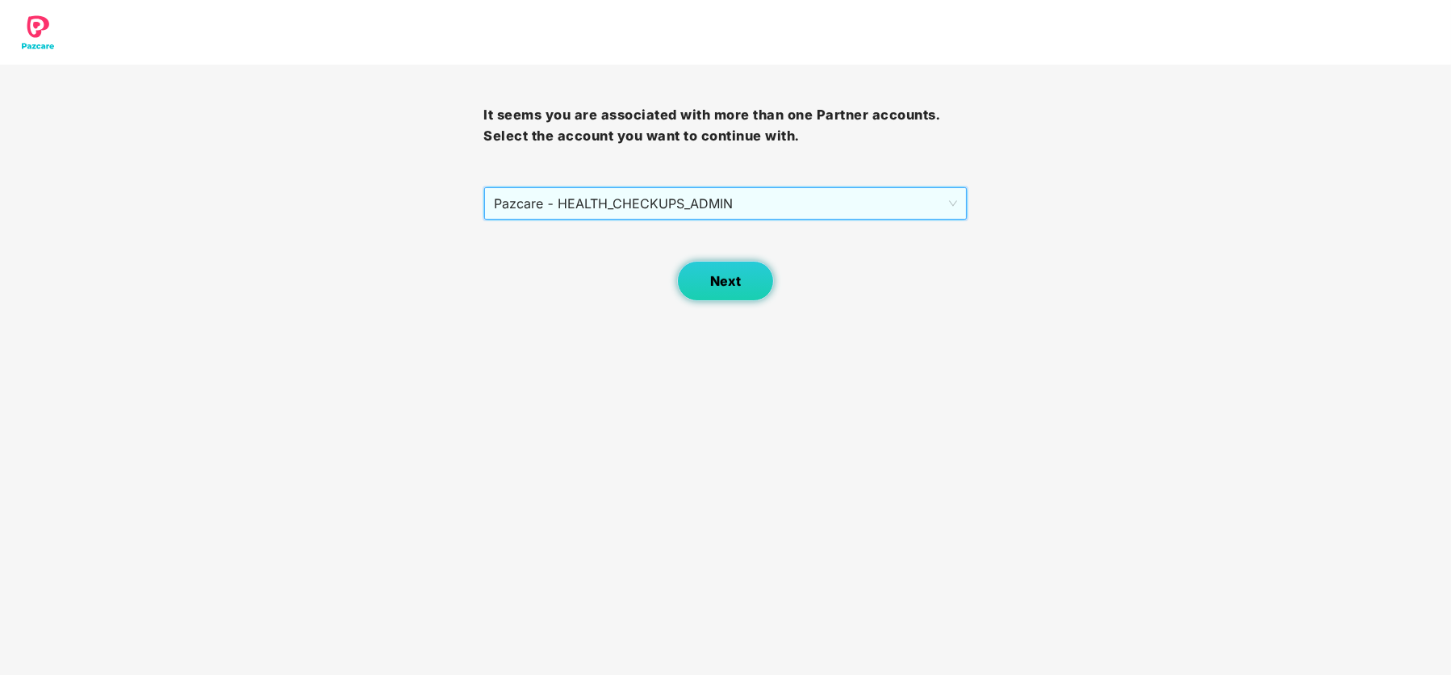
click at [736, 286] on span "Next" at bounding box center [725, 281] width 31 height 15
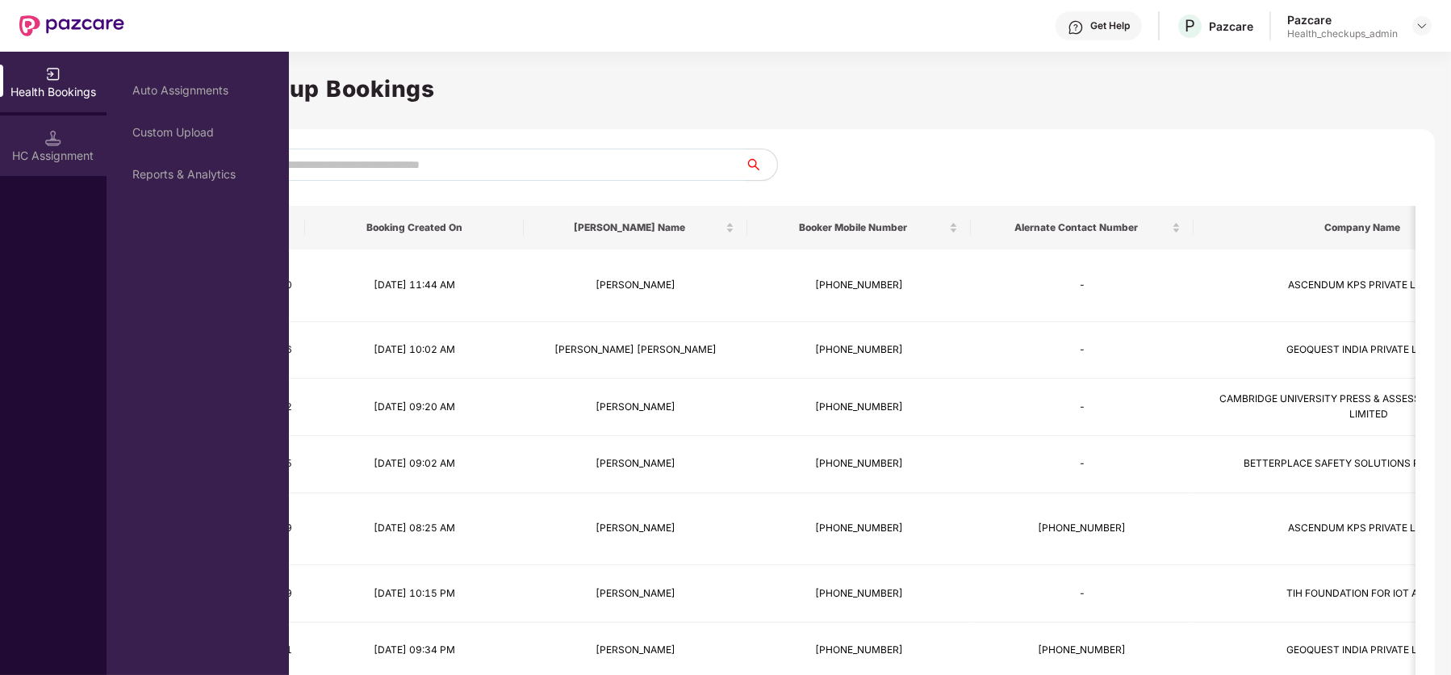
click at [56, 148] on div "HC Assignment" at bounding box center [53, 156] width 107 height 16
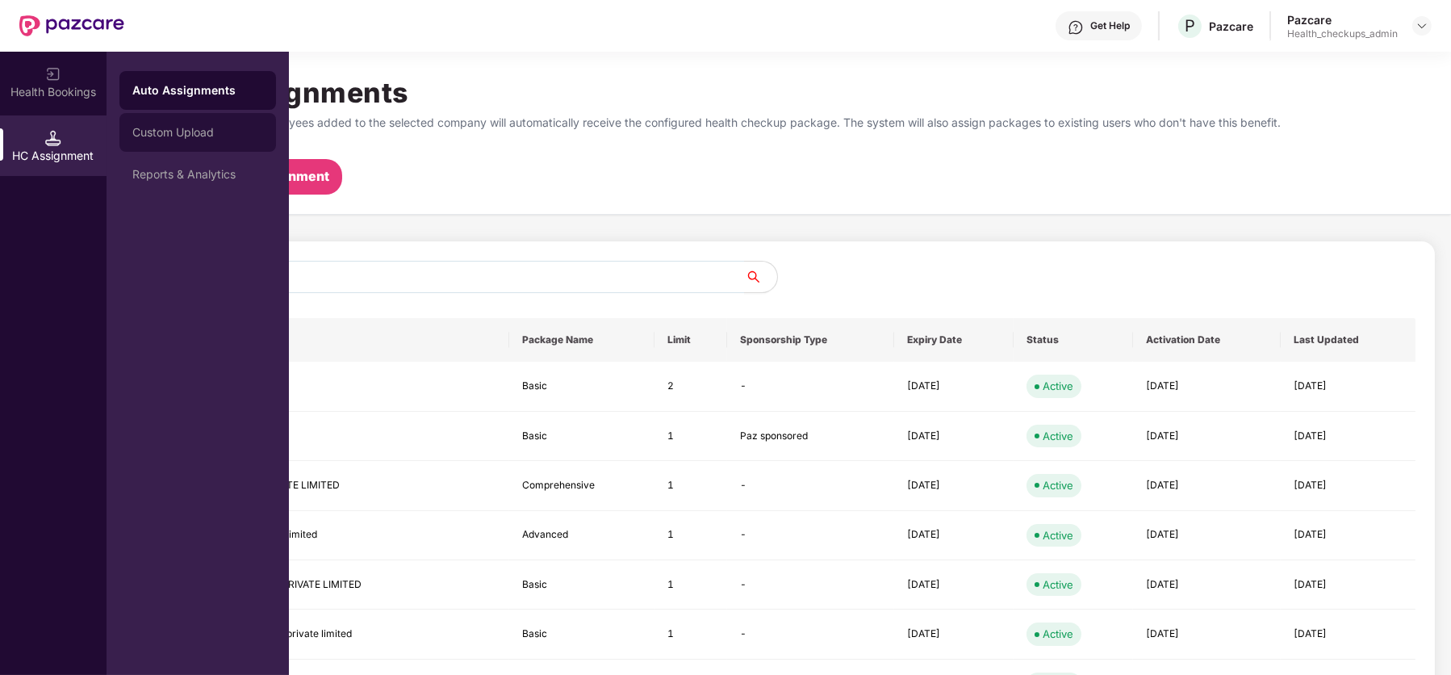
click at [188, 135] on div "Custom Upload" at bounding box center [197, 132] width 131 height 13
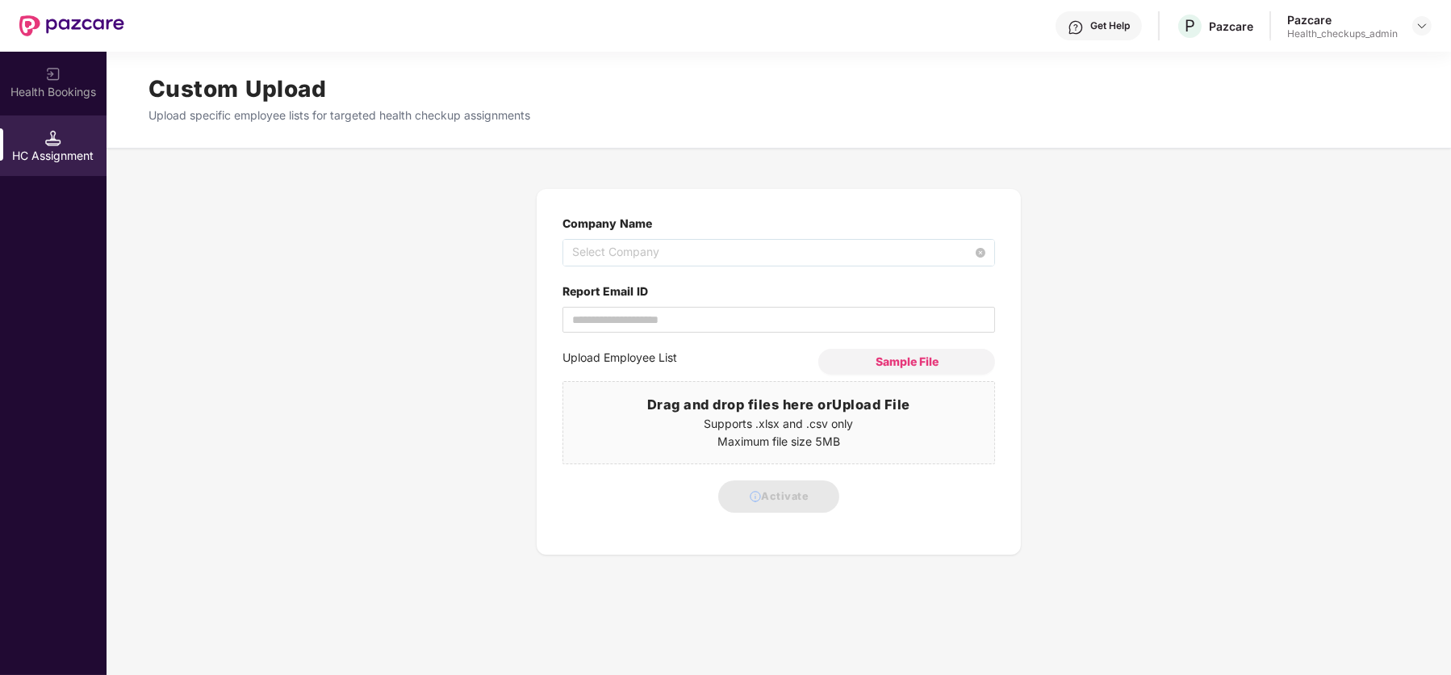
click at [616, 244] on span "Select Company" at bounding box center [778, 253] width 413 height 26
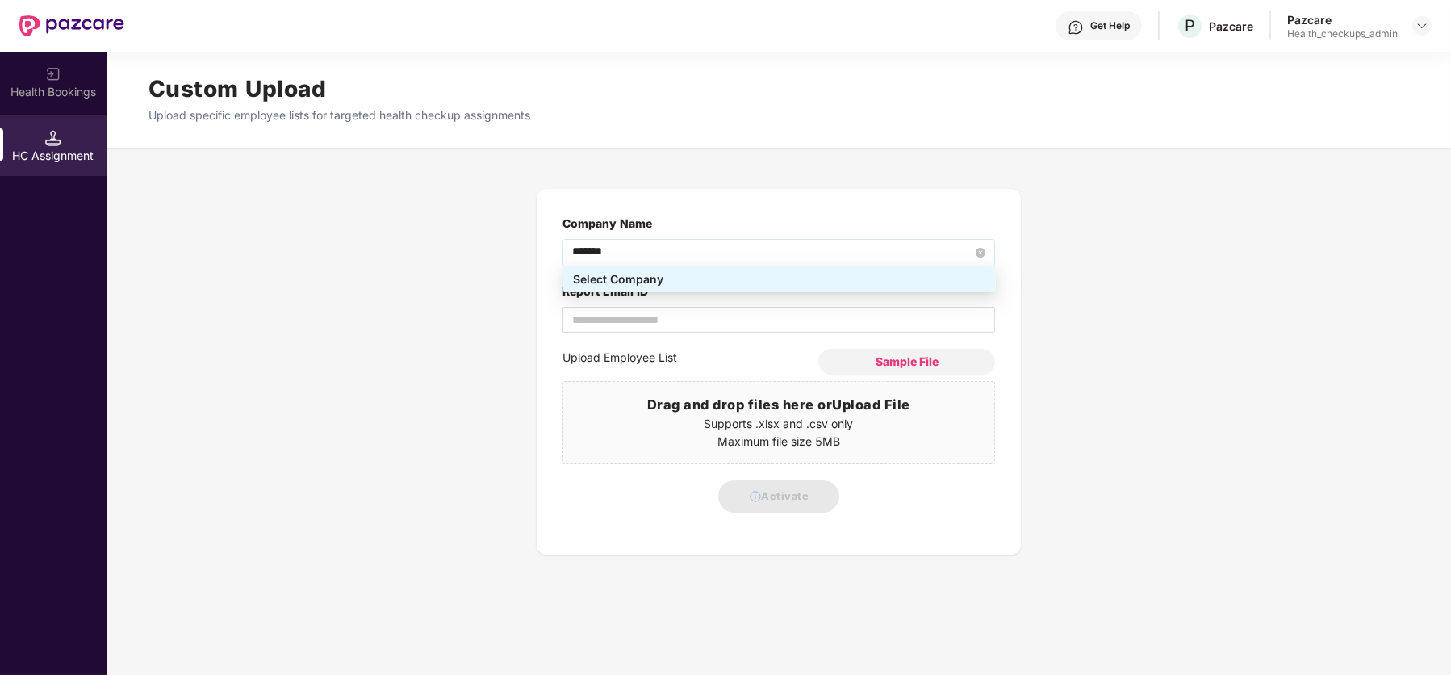
type input "********"
click at [647, 308] on div "GEOQUEST INDIA PRIVATE LIMITED - 18c37d31-56b8-44aa-aee9-94ddc13d3eee" at bounding box center [779, 305] width 413 height 18
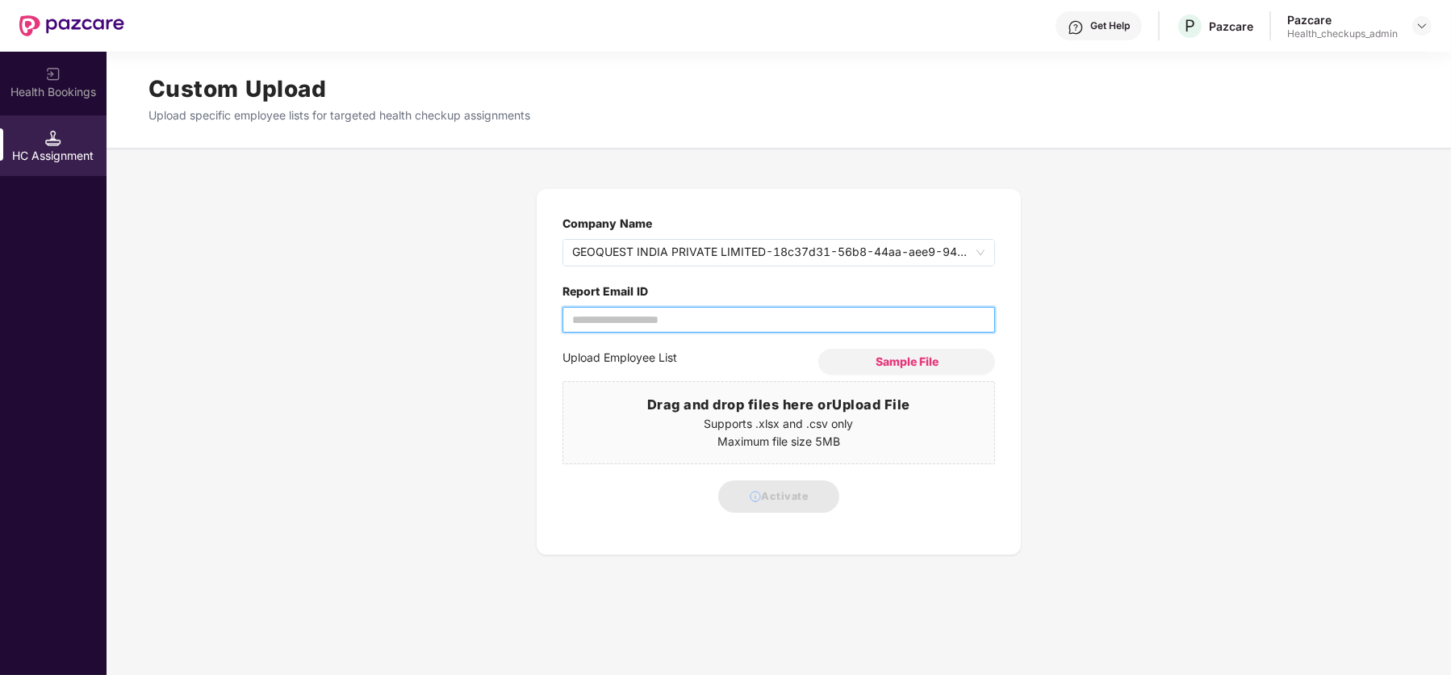
click at [625, 322] on input "Report Email ID" at bounding box center [778, 320] width 432 height 26
type input "**********"
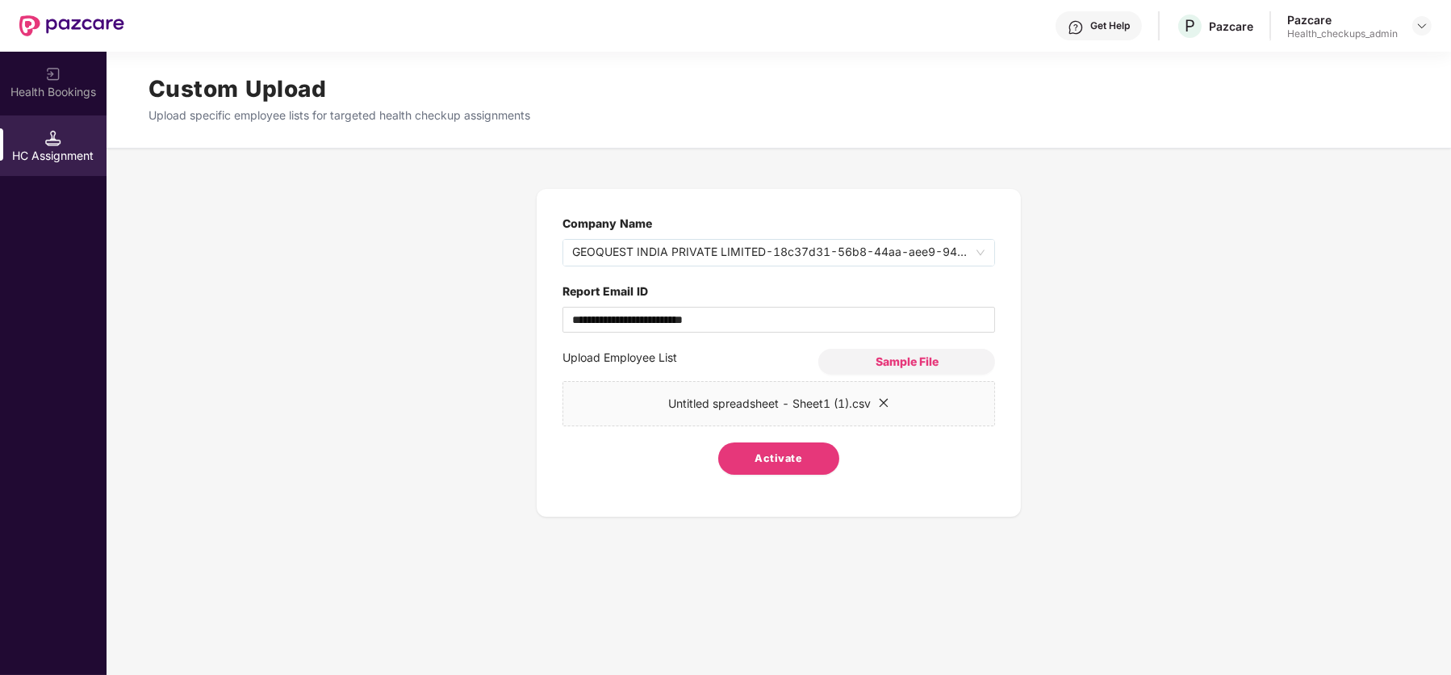
click at [779, 466] on button "Activate" at bounding box center [778, 458] width 121 height 32
